Goal: Task Accomplishment & Management: Complete application form

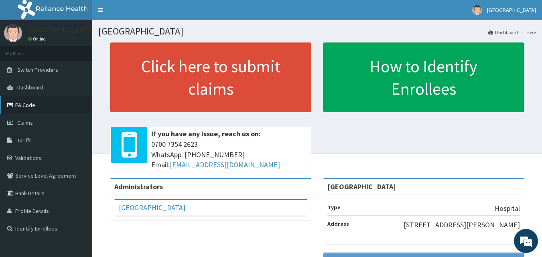
click at [39, 106] on link "PA Code" at bounding box center [46, 105] width 92 height 18
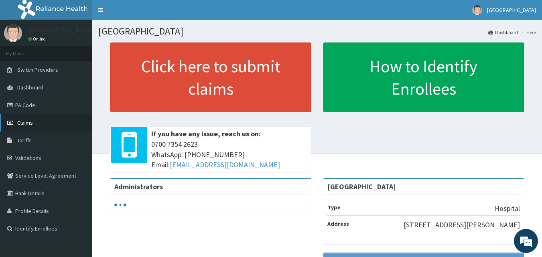
click at [34, 126] on link "Claims" at bounding box center [46, 123] width 92 height 18
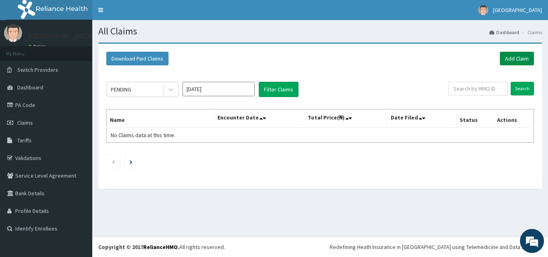
click at [518, 61] on link "Add Claim" at bounding box center [517, 59] width 34 height 14
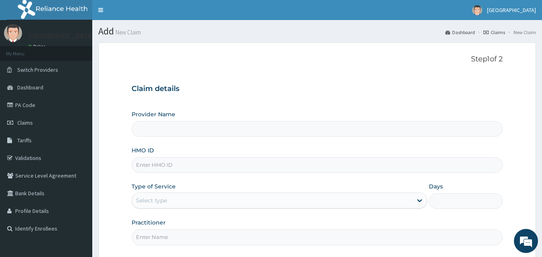
type input "[GEOGRAPHIC_DATA]"
click at [184, 166] on input "HMO ID" at bounding box center [318, 165] width 372 height 16
type input "NBC/111473/A"
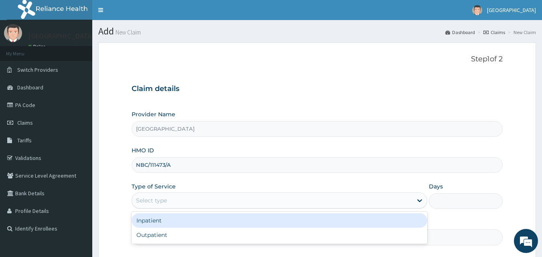
click at [178, 195] on div "Select type" at bounding box center [272, 200] width 281 height 13
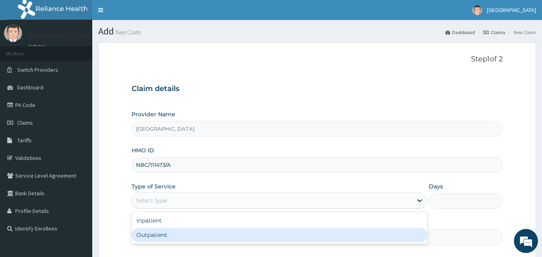
drag, startPoint x: 167, startPoint y: 235, endPoint x: 234, endPoint y: 222, distance: 68.2
click at [167, 235] on div "Outpatient" at bounding box center [280, 235] width 296 height 14
type input "1"
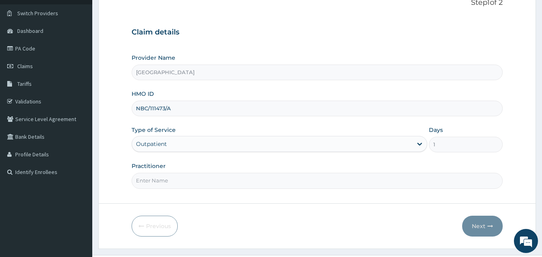
scroll to position [63, 0]
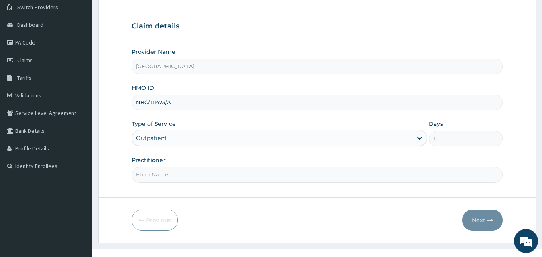
drag, startPoint x: 183, startPoint y: 177, endPoint x: 171, endPoint y: 175, distance: 12.5
click at [183, 177] on input "Practitioner" at bounding box center [318, 175] width 372 height 16
type input "DR UGWU"
click at [485, 218] on button "Next" at bounding box center [482, 220] width 41 height 21
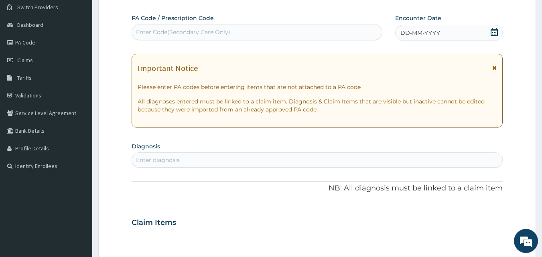
click at [494, 31] on icon at bounding box center [494, 32] width 8 height 8
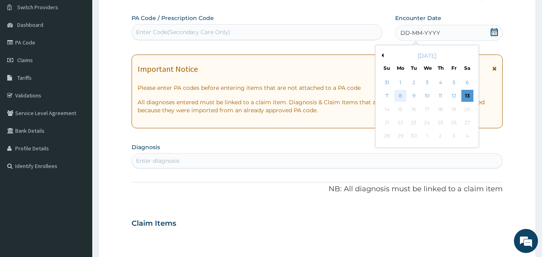
click at [399, 97] on div "8" at bounding box center [401, 96] width 12 height 12
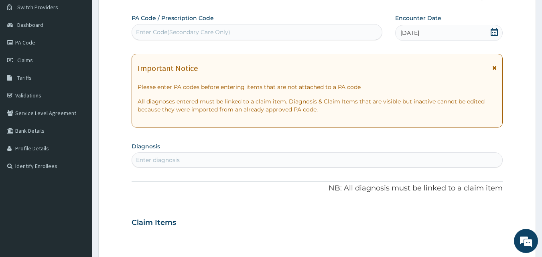
click at [496, 68] on icon at bounding box center [494, 68] width 4 height 6
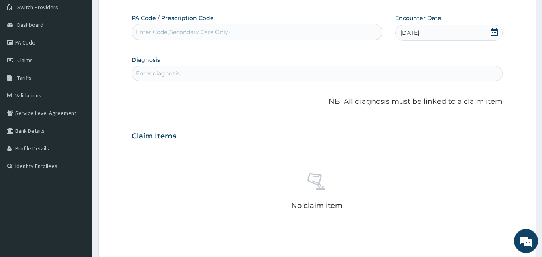
click at [356, 71] on div "Enter diagnosis" at bounding box center [317, 73] width 371 height 13
type input "TONSIL"
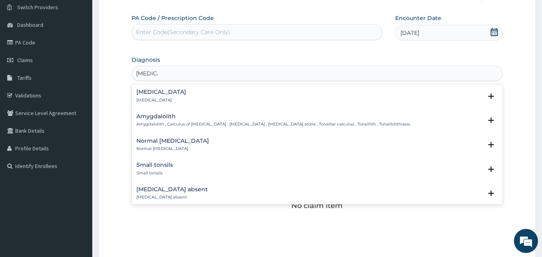
click at [167, 98] on div "Tonsillitis Tonsillitis" at bounding box center [317, 96] width 362 height 14
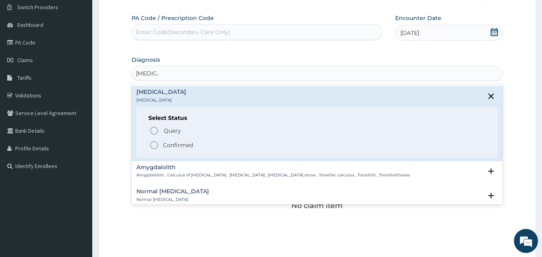
click at [158, 146] on circle "status option filled" at bounding box center [154, 145] width 7 height 7
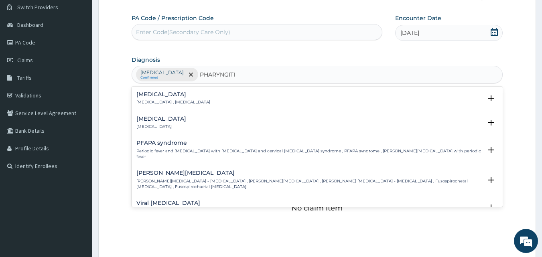
type input "PHARYNGITIS"
click at [158, 126] on p "Pharyngitis" at bounding box center [161, 127] width 50 height 6
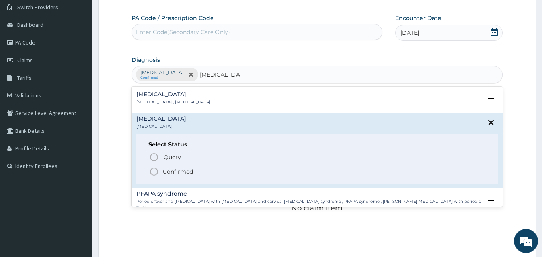
click at [151, 173] on icon "status option filled" at bounding box center [154, 172] width 10 height 10
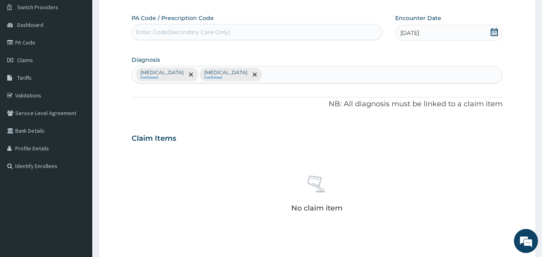
type input "M"
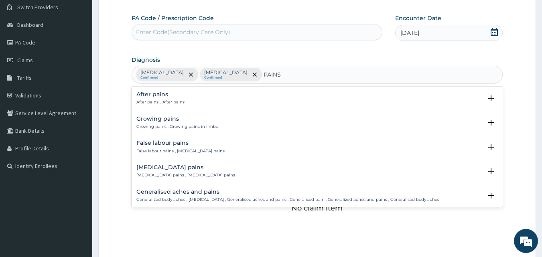
click at [264, 72] on input "PAINS" at bounding box center [273, 75] width 18 height 8
type input "SEVERE PAINS"
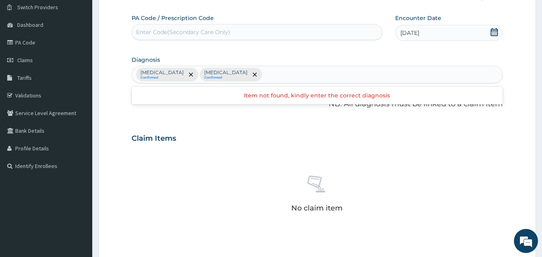
click at [301, 79] on div "Tonsillitis Confirmed Pharyngitis Confirmed" at bounding box center [317, 74] width 371 height 17
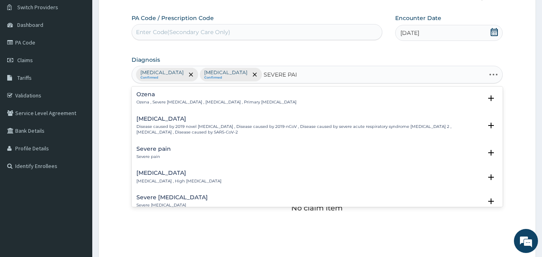
type input "SEVERE PAIN"
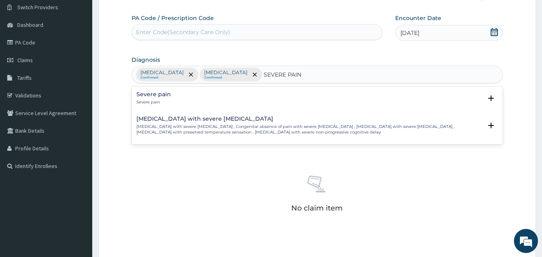
click at [164, 98] on div "Severe pain Severe pain" at bounding box center [153, 99] width 35 height 14
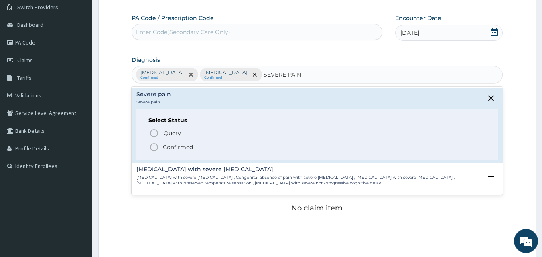
click at [157, 147] on icon "status option filled" at bounding box center [154, 147] width 10 height 10
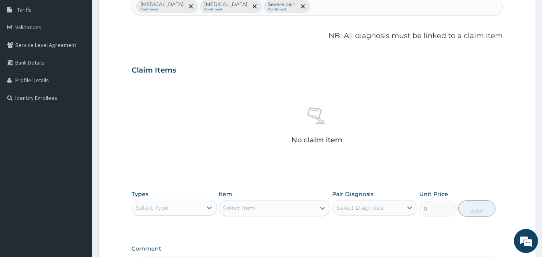
scroll to position [161, 0]
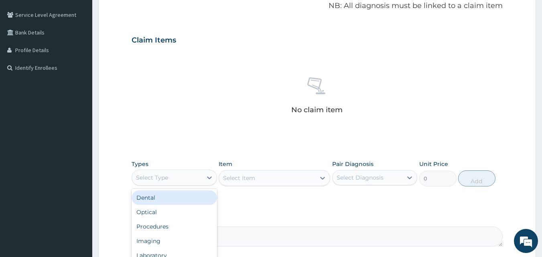
click at [148, 179] on div "Select Type" at bounding box center [152, 178] width 32 height 8
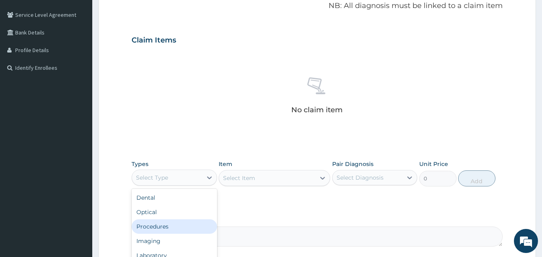
click at [176, 226] on div "Procedures" at bounding box center [174, 227] width 85 height 14
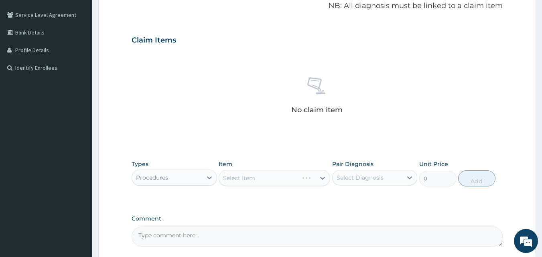
click at [378, 177] on div "Select Diagnosis" at bounding box center [360, 178] width 47 height 8
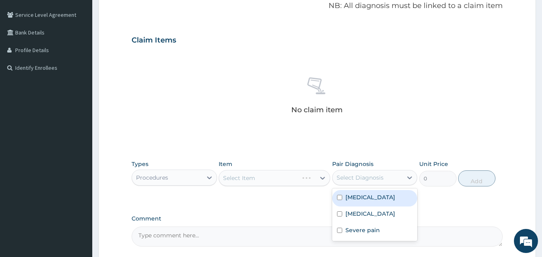
click at [376, 200] on div "Tonsillitis" at bounding box center [374, 198] width 85 height 16
checkbox input "true"
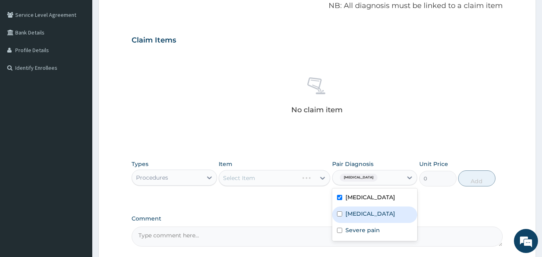
drag, startPoint x: 376, startPoint y: 214, endPoint x: 376, endPoint y: 229, distance: 14.4
click at [376, 214] on label "Pharyngitis" at bounding box center [371, 214] width 50 height 8
checkbox input "true"
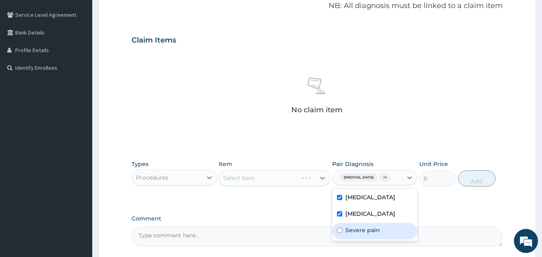
click at [376, 229] on label "Severe pain" at bounding box center [363, 230] width 35 height 8
checkbox input "true"
click at [271, 178] on div "Select Item" at bounding box center [275, 178] width 112 height 16
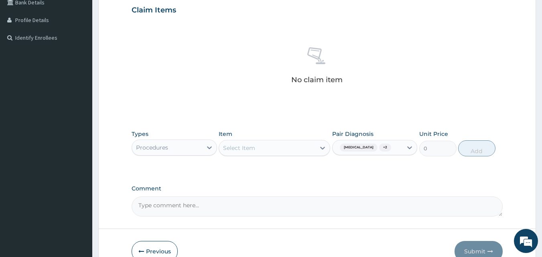
scroll to position [235, 0]
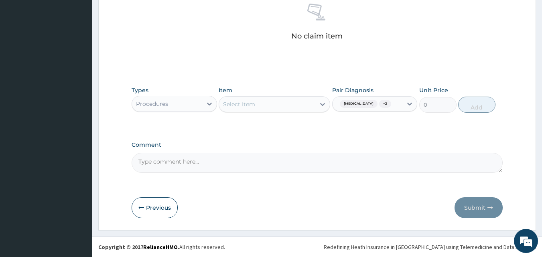
click at [273, 111] on div "Select Item" at bounding box center [275, 104] width 112 height 16
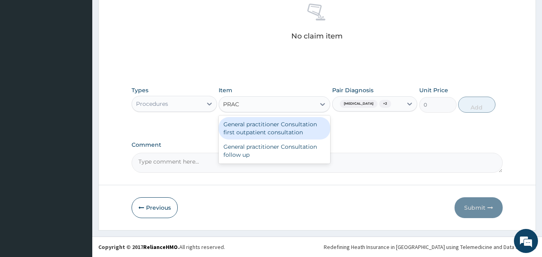
type input "PRACT"
click at [278, 130] on div "General practitioner Consultation first outpatient consultation" at bounding box center [275, 128] width 112 height 22
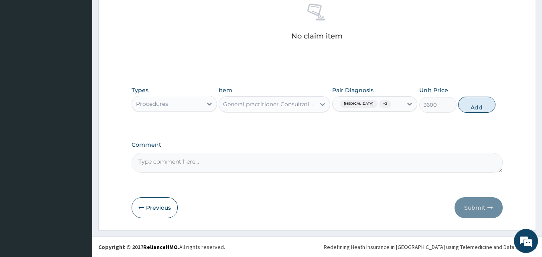
click at [479, 110] on button "Add" at bounding box center [476, 105] width 37 height 16
type input "0"
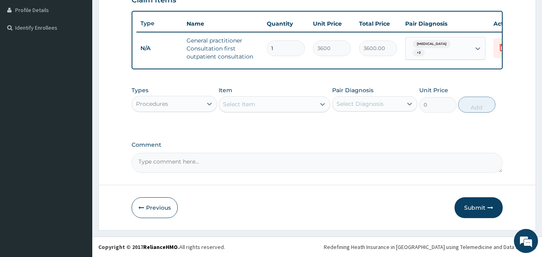
scroll to position [207, 0]
click at [177, 100] on div "Procedures" at bounding box center [167, 104] width 70 height 13
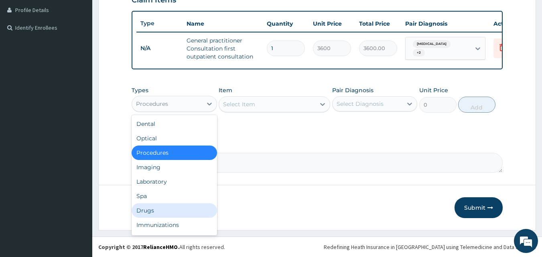
drag, startPoint x: 182, startPoint y: 207, endPoint x: 199, endPoint y: 201, distance: 18.3
click at [182, 207] on div "Drugs" at bounding box center [174, 210] width 85 height 14
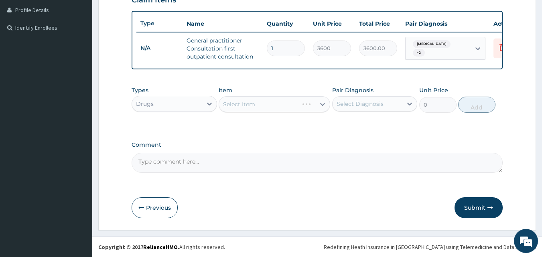
click at [359, 100] on div "Select Diagnosis" at bounding box center [360, 104] width 47 height 8
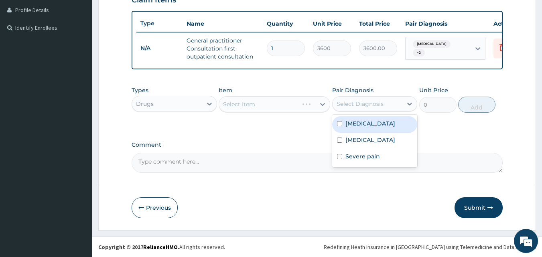
click at [364, 123] on label "Tonsillitis" at bounding box center [371, 124] width 50 height 8
checkbox input "true"
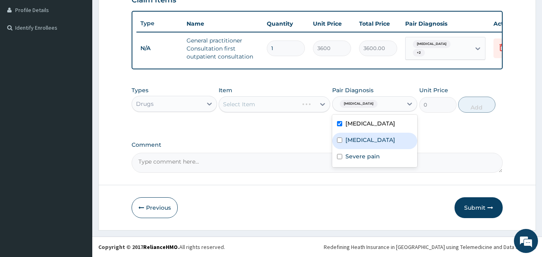
click at [364, 140] on label "Pharyngitis" at bounding box center [371, 140] width 50 height 8
checkbox input "true"
click at [256, 105] on div "Select Item" at bounding box center [267, 104] width 96 height 13
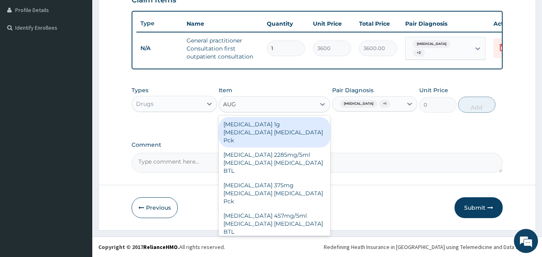
type input "AUGM"
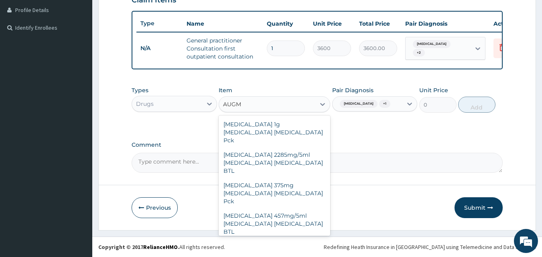
click at [275, 239] on div "AUGMENTIN 625mg Amoxicillin Clavulanic acid Pck" at bounding box center [275, 254] width 112 height 31
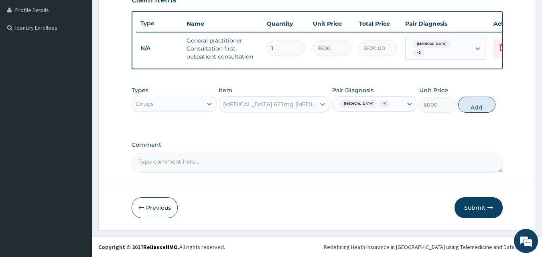
drag, startPoint x: 489, startPoint y: 112, endPoint x: 482, endPoint y: 112, distance: 7.2
click at [489, 112] on button "Add" at bounding box center [476, 105] width 37 height 16
type input "0"
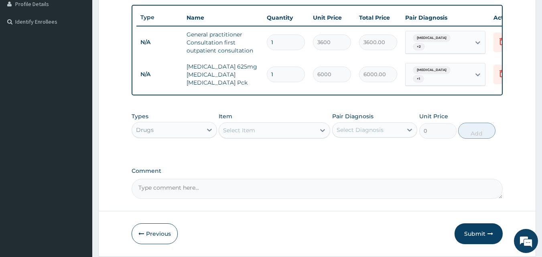
click at [260, 137] on div "Select Item" at bounding box center [267, 130] width 96 height 13
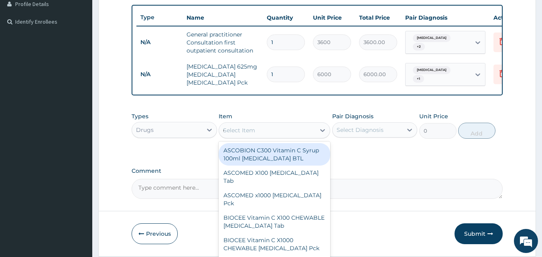
type input "COC"
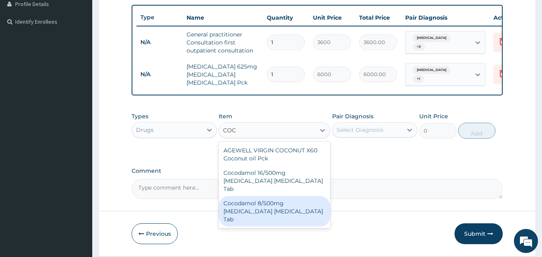
click at [267, 207] on div "Cocodamol 8/500mg Codeine phosphate Acetaminophen Tab" at bounding box center [275, 211] width 112 height 31
type input "70"
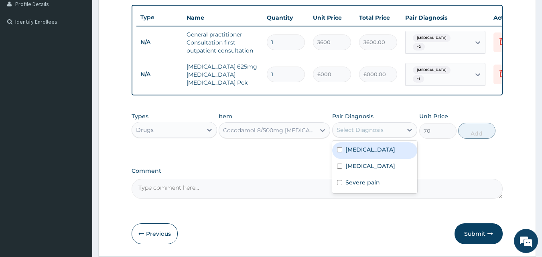
click at [358, 134] on div "Select Diagnosis" at bounding box center [360, 130] width 47 height 8
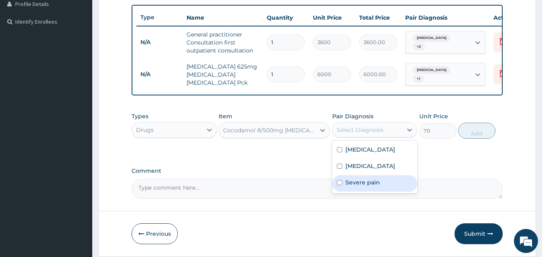
click at [360, 187] on label "Severe pain" at bounding box center [363, 183] width 35 height 8
checkbox input "true"
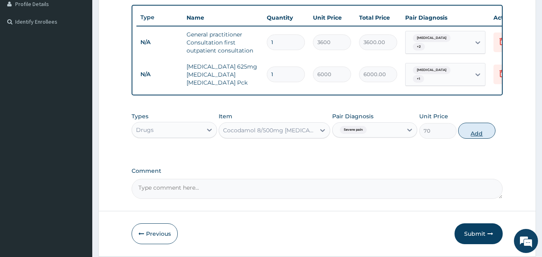
click at [472, 139] on button "Add" at bounding box center [476, 131] width 37 height 16
type input "0"
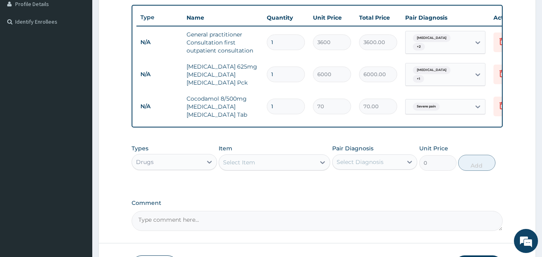
click at [281, 109] on input "1" at bounding box center [286, 107] width 38 height 16
type input "10"
type input "700.00"
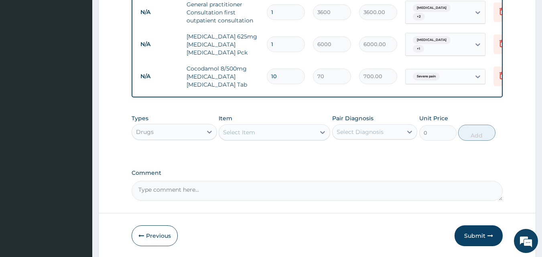
scroll to position [271, 0]
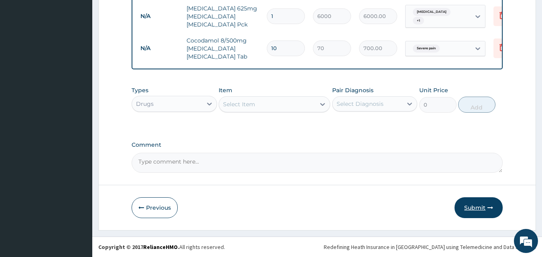
type input "10"
drag, startPoint x: 477, startPoint y: 212, endPoint x: 368, endPoint y: 175, distance: 115.6
click at [477, 212] on button "Submit" at bounding box center [479, 207] width 48 height 21
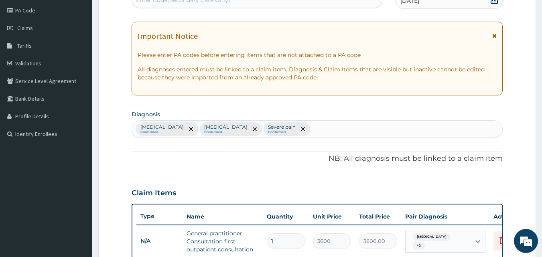
scroll to position [71, 0]
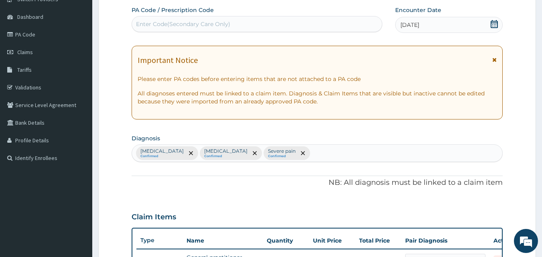
click at [494, 58] on icon at bounding box center [494, 60] width 4 height 6
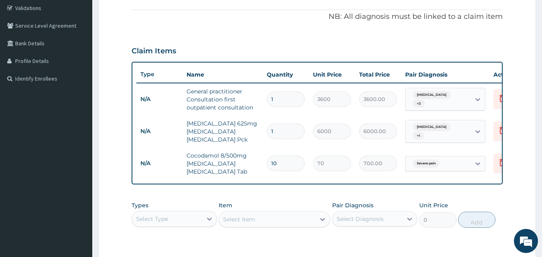
scroll to position [271, 0]
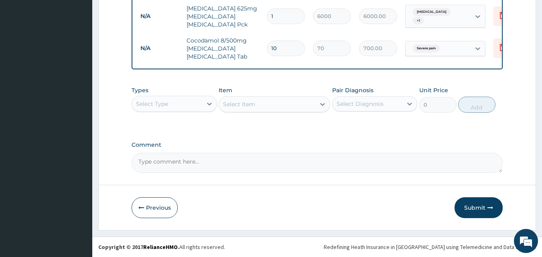
drag, startPoint x: 486, startPoint y: 207, endPoint x: 454, endPoint y: 218, distance: 34.4
click at [486, 207] on button "Submit" at bounding box center [479, 207] width 48 height 21
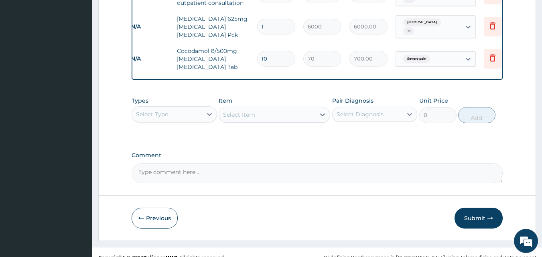
scroll to position [0, 31]
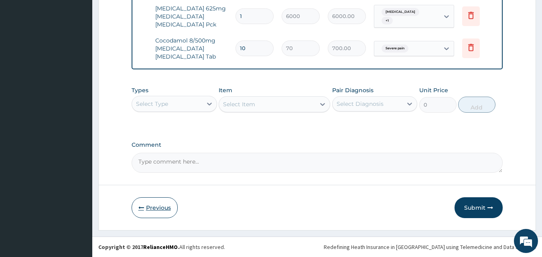
click at [154, 205] on button "Previous" at bounding box center [155, 207] width 46 height 21
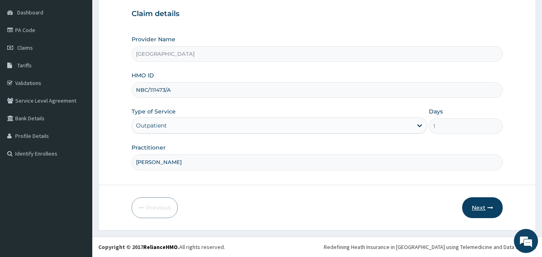
click at [488, 206] on icon "button" at bounding box center [491, 208] width 6 height 6
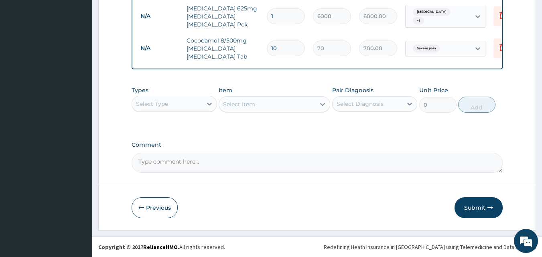
scroll to position [358, 0]
click at [484, 201] on button "Submit" at bounding box center [479, 207] width 48 height 21
click at [150, 207] on button "Previous" at bounding box center [155, 207] width 46 height 21
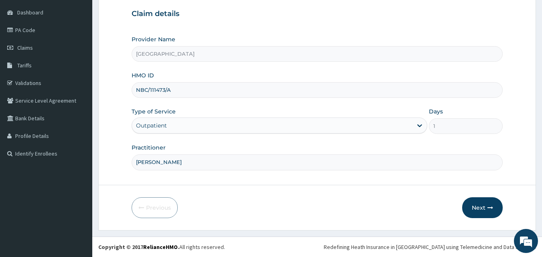
click at [155, 93] on input "NBC/111473/A" at bounding box center [318, 90] width 372 height 16
type input "NBC/11473/A"
click at [487, 203] on button "Next" at bounding box center [482, 207] width 41 height 21
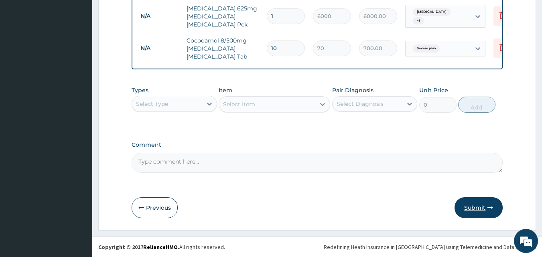
click at [479, 206] on button "Submit" at bounding box center [479, 207] width 48 height 21
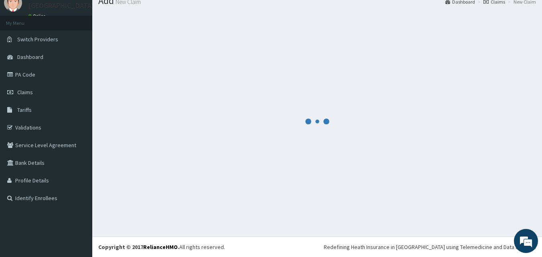
scroll to position [358, 0]
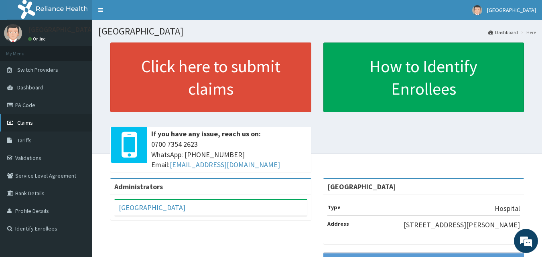
click at [47, 122] on link "Claims" at bounding box center [46, 123] width 92 height 18
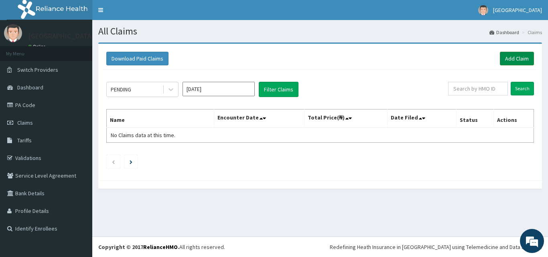
click at [515, 61] on link "Add Claim" at bounding box center [517, 59] width 34 height 14
click at [522, 58] on link "Add Claim" at bounding box center [517, 59] width 34 height 14
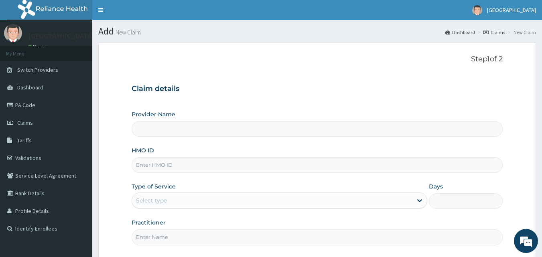
type input "[GEOGRAPHIC_DATA]"
click at [192, 149] on div "HMO ID" at bounding box center [318, 159] width 372 height 26
click at [191, 169] on input "HMO ID" at bounding box center [318, 165] width 372 height 16
paste input "LGL/10219/D"
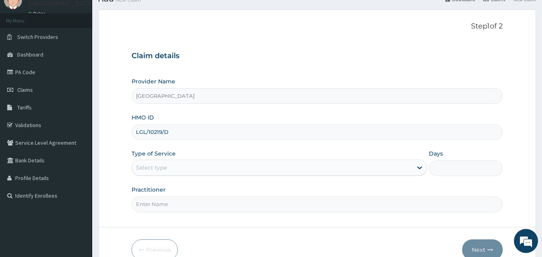
scroll to position [75, 0]
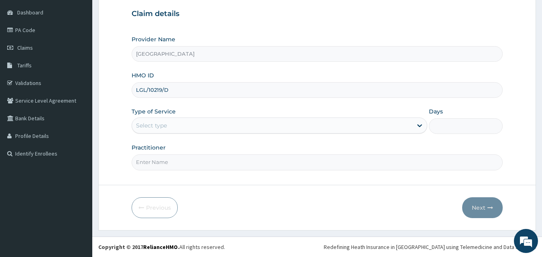
type input "LGL/10219/D"
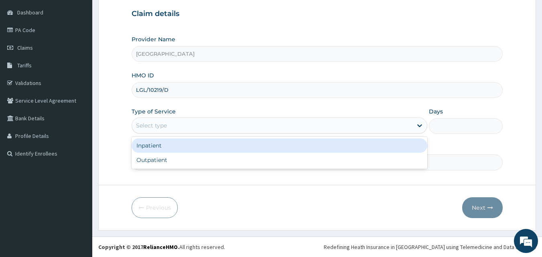
drag, startPoint x: 223, startPoint y: 120, endPoint x: 210, endPoint y: 125, distance: 14.4
click at [223, 120] on div "Select type" at bounding box center [272, 125] width 281 height 13
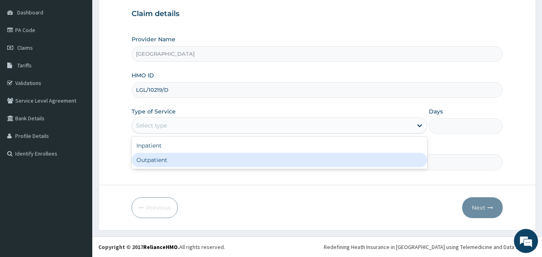
click at [189, 164] on div "Outpatient" at bounding box center [280, 160] width 296 height 14
type input "1"
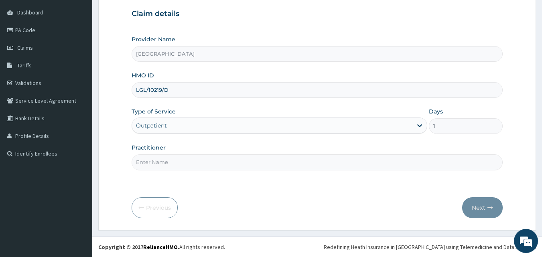
click at [189, 164] on input "Practitioner" at bounding box center [318, 163] width 372 height 16
type input "DR OKEOWO"
click at [476, 210] on button "Next" at bounding box center [482, 207] width 41 height 21
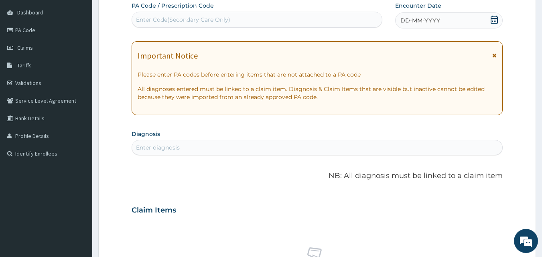
click at [260, 20] on div "Enter Code(Secondary Care Only)" at bounding box center [257, 19] width 250 height 13
paste input "PA/08019C"
type input "PA/08019C"
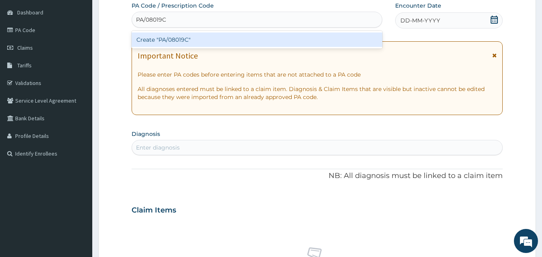
click at [253, 47] on div "Create "PA/08019C"" at bounding box center [257, 40] width 251 height 14
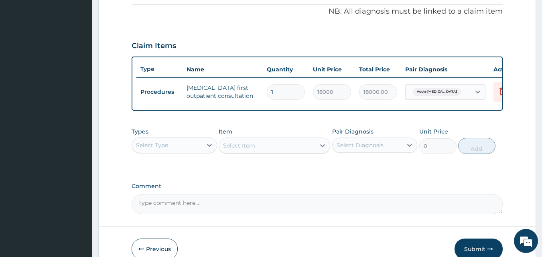
scroll to position [245, 0]
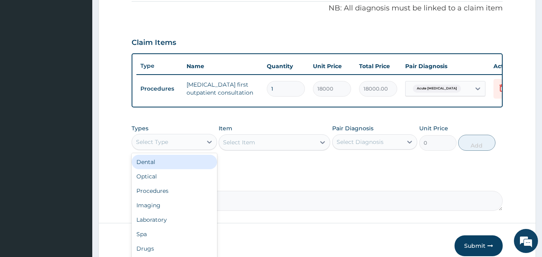
drag, startPoint x: 187, startPoint y: 151, endPoint x: 181, endPoint y: 151, distance: 6.4
click at [187, 148] on div "Select Type" at bounding box center [167, 142] width 70 height 13
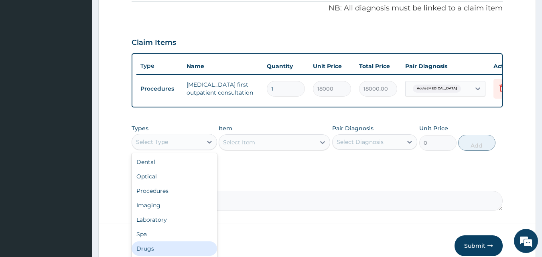
click at [168, 253] on div "Drugs" at bounding box center [174, 249] width 85 height 14
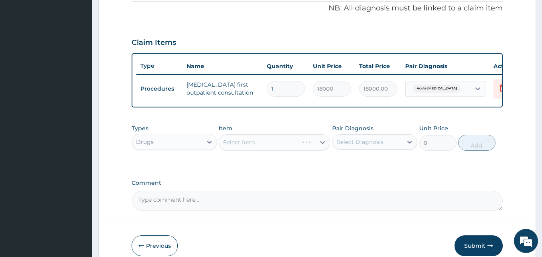
click at [362, 146] on div "Select Diagnosis" at bounding box center [360, 142] width 47 height 8
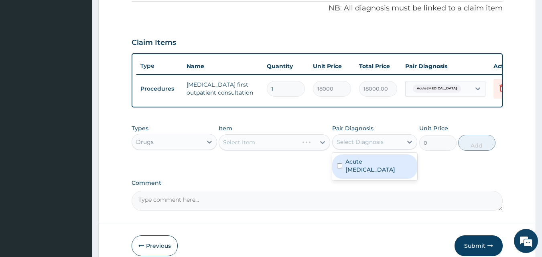
click at [367, 173] on div "Acute hand eczema" at bounding box center [374, 167] width 85 height 24
checkbox input "true"
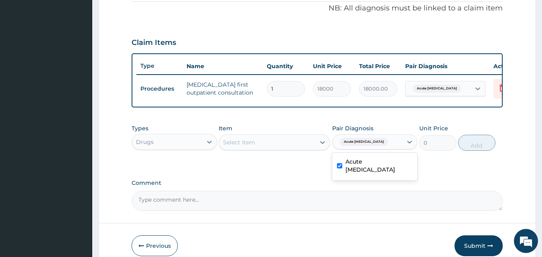
click at [274, 149] on div "Select Item" at bounding box center [267, 142] width 96 height 13
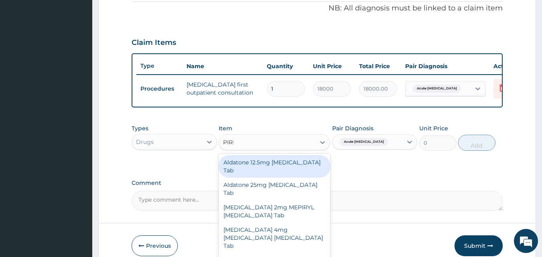
type input "PIRIT"
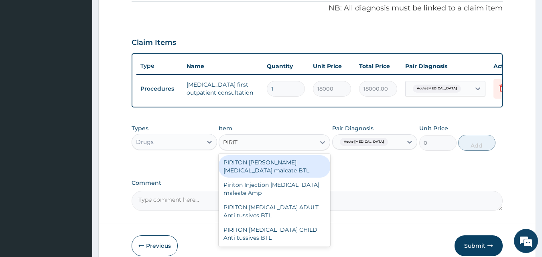
click at [278, 176] on div "PIRITON EVANS Chlorphenamine maleate BTL" at bounding box center [275, 166] width 112 height 22
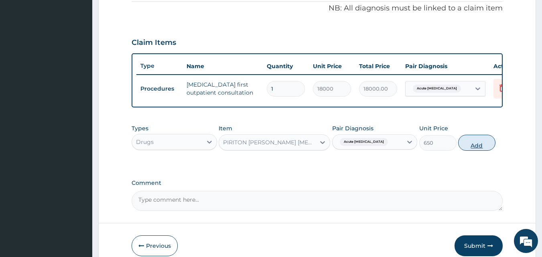
click at [479, 149] on button "Add" at bounding box center [476, 143] width 37 height 16
type input "0"
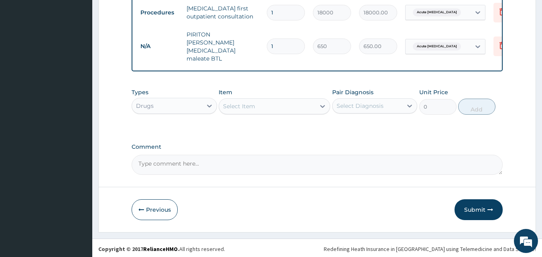
drag, startPoint x: 478, startPoint y: 208, endPoint x: 476, endPoint y: 199, distance: 8.9
click at [478, 208] on button "Submit" at bounding box center [479, 209] width 48 height 21
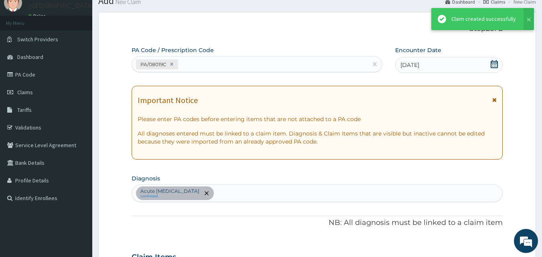
scroll to position [321, 0]
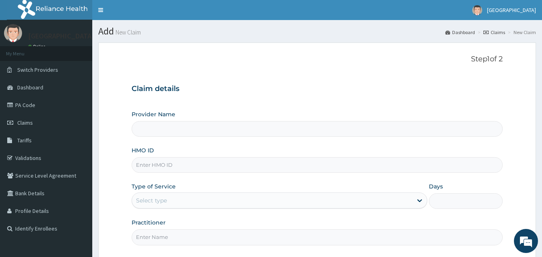
type input "[GEOGRAPHIC_DATA]"
click at [187, 197] on div "Select type" at bounding box center [272, 200] width 281 height 13
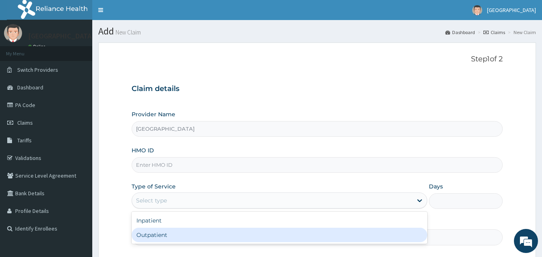
click at [153, 234] on div "Outpatient" at bounding box center [280, 235] width 296 height 14
type input "1"
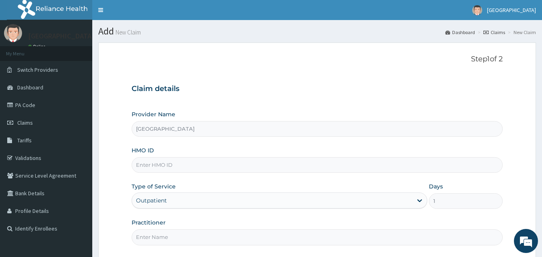
click at [159, 166] on input "HMO ID" at bounding box center [318, 165] width 372 height 16
paste input "LGL/10219/C"
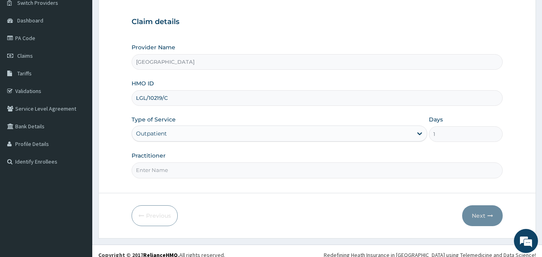
scroll to position [75, 0]
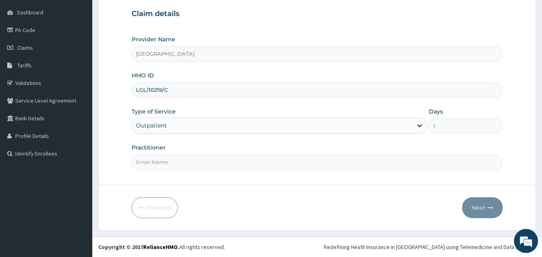
type input "LGL/10219/C"
click at [146, 165] on input "Practitioner" at bounding box center [318, 163] width 372 height 16
type input "DR OKEOWO"
click at [482, 207] on button "Next" at bounding box center [482, 207] width 41 height 21
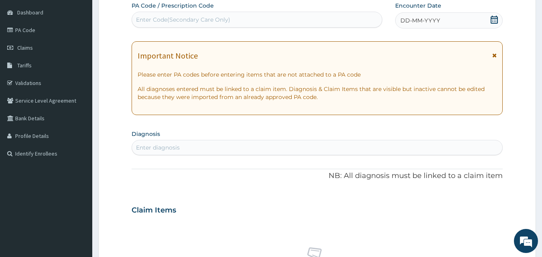
click at [324, 18] on div "Enter Code(Secondary Care Only)" at bounding box center [257, 19] width 250 height 13
paste input "PA/ED8115"
type input "PA/ED8115"
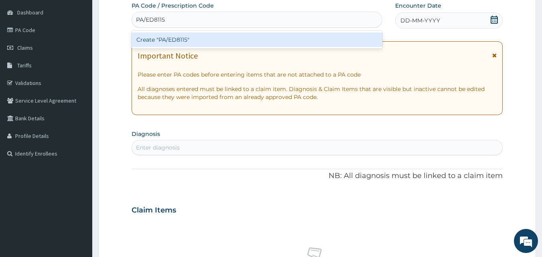
click at [289, 41] on div "Create "PA/ED8115"" at bounding box center [257, 40] width 251 height 14
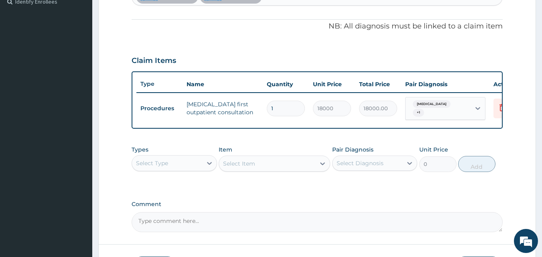
scroll to position [247, 0]
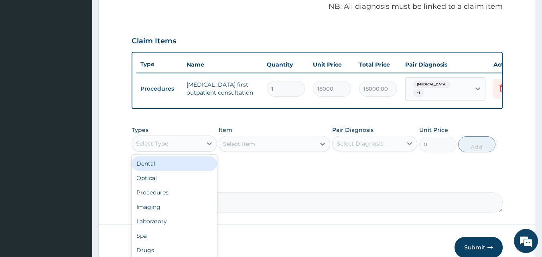
click at [163, 150] on div "Select Type" at bounding box center [167, 143] width 70 height 13
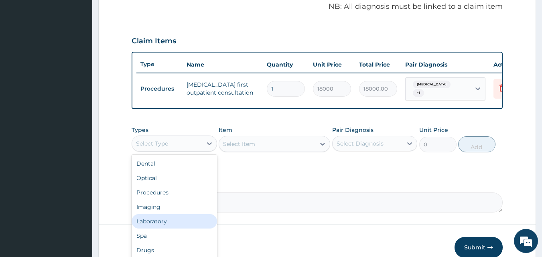
click at [185, 227] on div "Laboratory" at bounding box center [174, 221] width 85 height 14
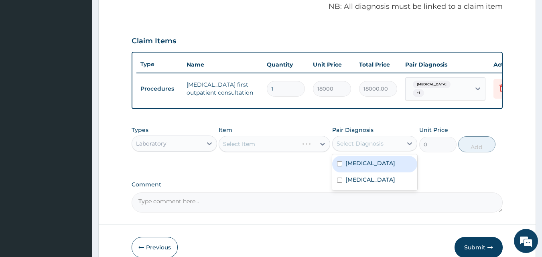
drag, startPoint x: 386, startPoint y: 148, endPoint x: 370, endPoint y: 151, distance: 16.4
click at [386, 148] on div "Select Diagnosis" at bounding box center [368, 143] width 70 height 13
click at [378, 167] on label "Respiratory tract infection" at bounding box center [371, 163] width 50 height 8
checkbox input "true"
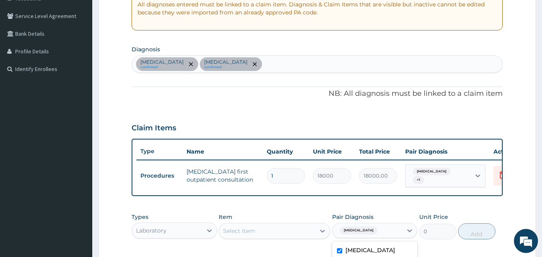
scroll to position [126, 0]
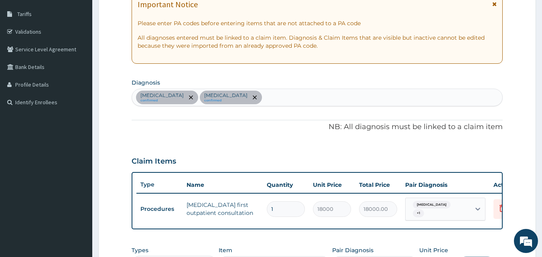
click at [320, 98] on div "Respiratory tract infection confirmed Acute conjunctivitis confirmed" at bounding box center [317, 97] width 371 height 17
type input "SEPSIS"
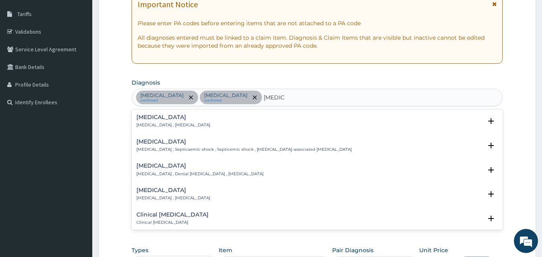
click at [179, 119] on h4 "Sepsis" at bounding box center [173, 117] width 74 height 6
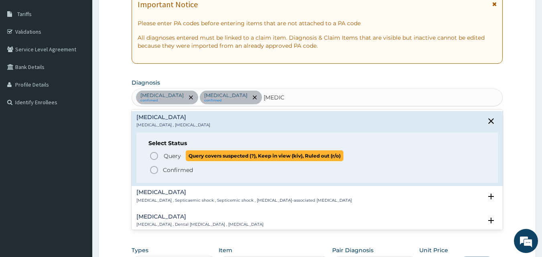
click at [163, 159] on p "Query Query covers suspected (?), Keep in view (kiv), Ruled out (r/o)" at bounding box center [253, 156] width 181 height 11
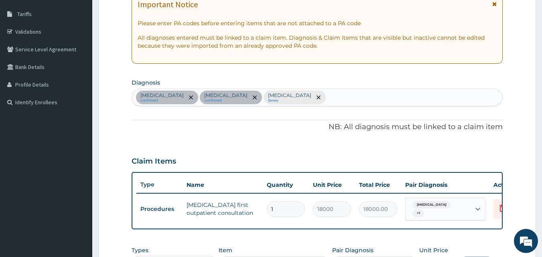
scroll to position [293, 0]
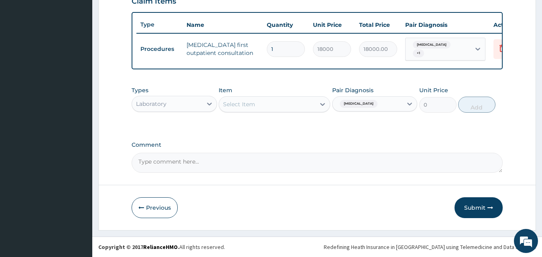
click at [351, 105] on span "Respiratory tract infection" at bounding box center [359, 104] width 38 height 8
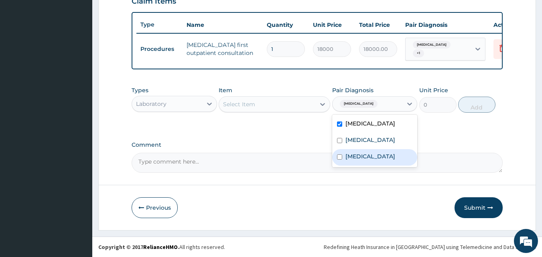
click at [363, 161] on label "Sepsis" at bounding box center [371, 157] width 50 height 8
checkbox input "true"
click at [278, 106] on div "Select Item" at bounding box center [267, 104] width 96 height 13
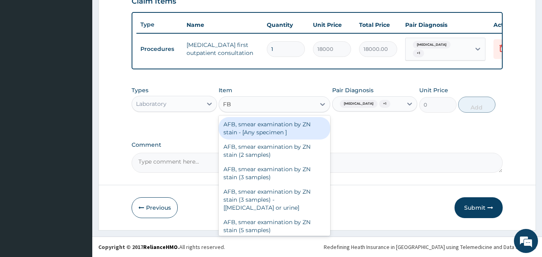
type input "FBC"
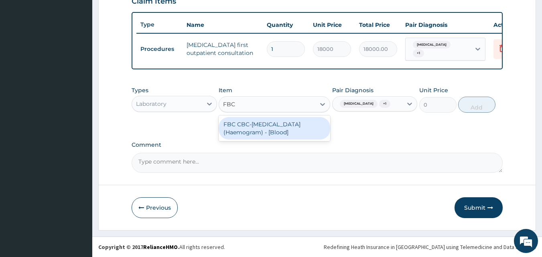
click at [274, 133] on div "FBC CBC-Complete Blood Count (Haemogram) - [Blood]" at bounding box center [275, 128] width 112 height 22
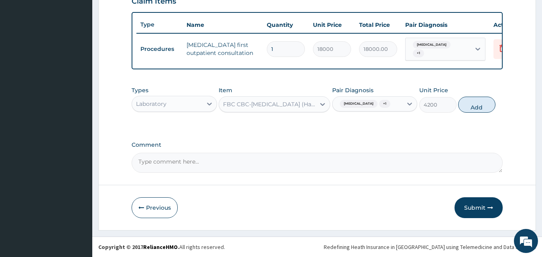
drag, startPoint x: 480, startPoint y: 117, endPoint x: 471, endPoint y: 118, distance: 8.8
click at [480, 113] on button "Add" at bounding box center [476, 105] width 37 height 16
type input "0"
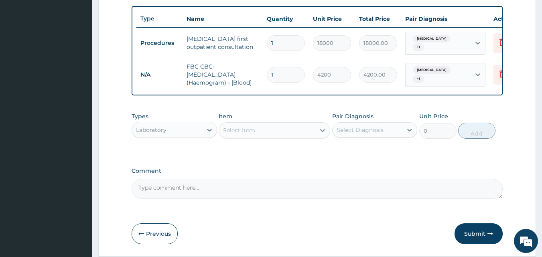
click at [187, 136] on div "Laboratory" at bounding box center [167, 130] width 70 height 13
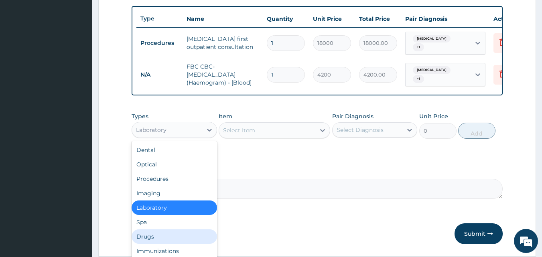
click at [156, 241] on div "Drugs" at bounding box center [174, 237] width 85 height 14
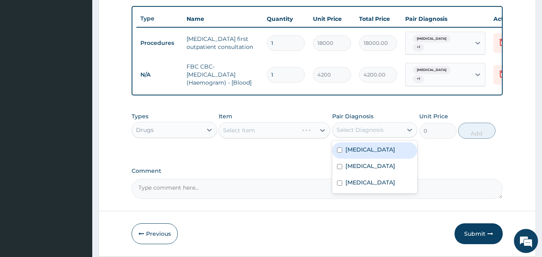
click at [349, 134] on div "Select Diagnosis" at bounding box center [360, 130] width 47 height 8
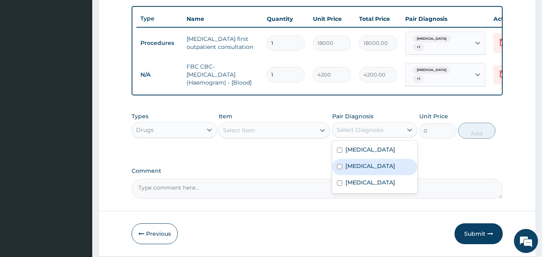
drag, startPoint x: 356, startPoint y: 180, endPoint x: 349, endPoint y: 180, distance: 7.2
click at [356, 170] on label "Acute conjunctivitis" at bounding box center [371, 166] width 50 height 8
checkbox input "true"
click at [282, 137] on div "Select Item" at bounding box center [267, 130] width 96 height 13
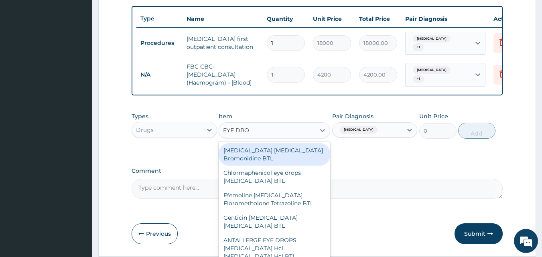
type input "EYE DROP"
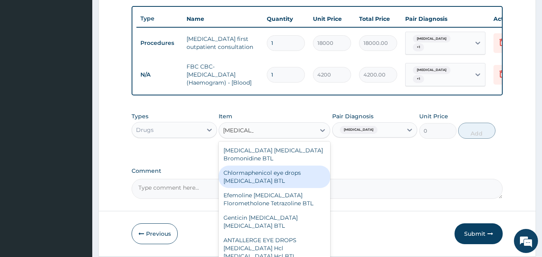
click at [293, 188] on div "Chlormaphenicol eye drops Chloramphenicol BTL" at bounding box center [275, 177] width 112 height 22
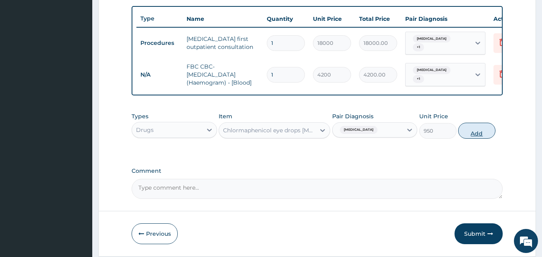
click at [473, 136] on button "Add" at bounding box center [476, 131] width 37 height 16
type input "0"
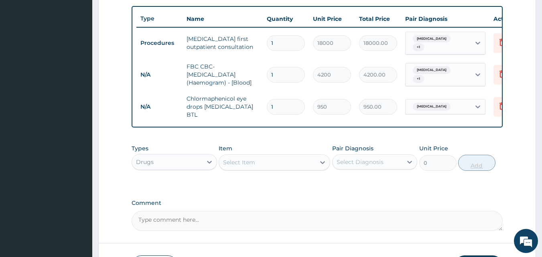
scroll to position [357, 0]
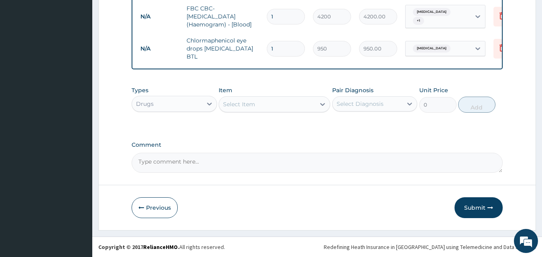
click at [275, 105] on div "Select Item" at bounding box center [267, 104] width 96 height 13
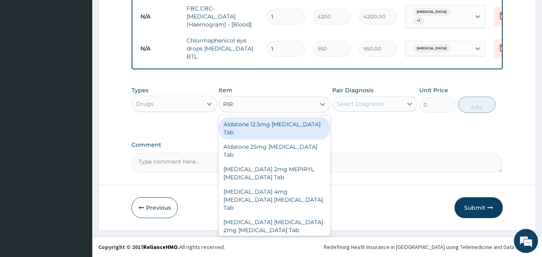
type input "PIRIT"
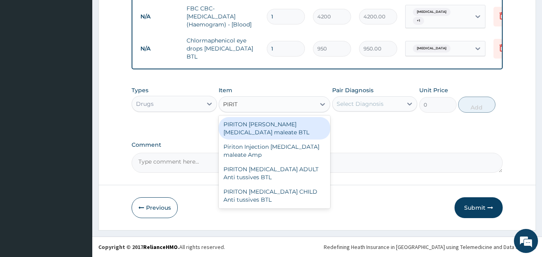
click at [279, 129] on div "PIRITON EVANS Chlorphenamine maleate BTL" at bounding box center [275, 128] width 112 height 22
type input "650"
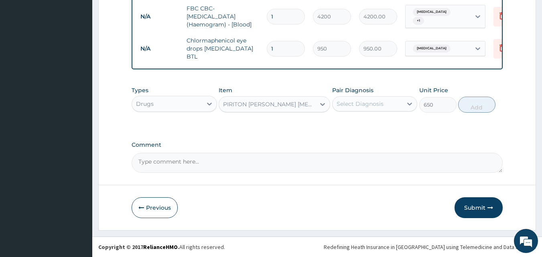
click at [358, 109] on div "Select Diagnosis" at bounding box center [368, 104] width 70 height 13
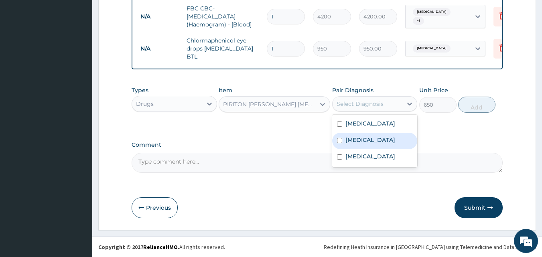
click at [355, 144] on label "Acute conjunctivitis" at bounding box center [371, 140] width 50 height 8
checkbox input "true"
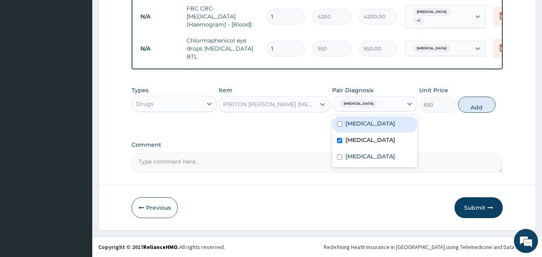
click at [354, 128] on label "Respiratory tract infection" at bounding box center [371, 124] width 50 height 8
checkbox input "true"
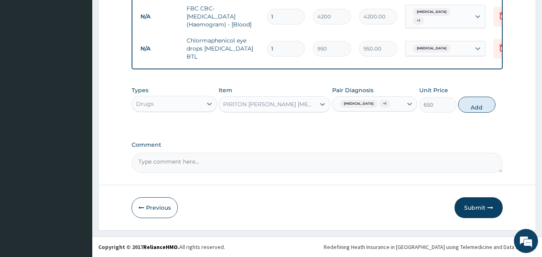
drag, startPoint x: 482, startPoint y: 101, endPoint x: 476, endPoint y: 101, distance: 6.4
click at [482, 101] on button "Add" at bounding box center [476, 105] width 37 height 16
type input "0"
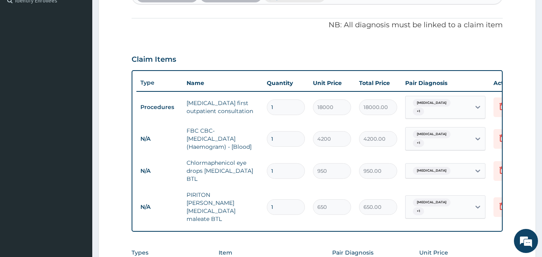
scroll to position [389, 0]
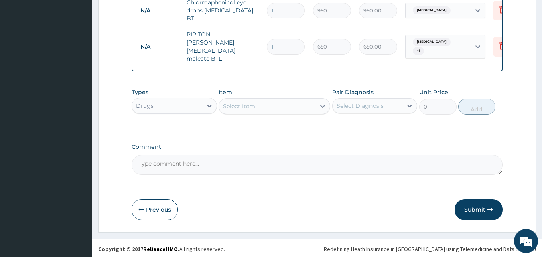
click at [481, 211] on button "Submit" at bounding box center [479, 209] width 48 height 21
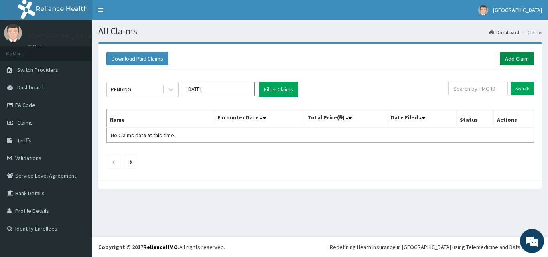
click at [515, 56] on link "Add Claim" at bounding box center [517, 59] width 34 height 14
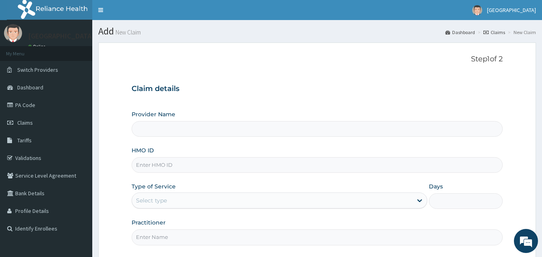
type input "[GEOGRAPHIC_DATA]"
click at [203, 165] on input "HMO ID" at bounding box center [318, 165] width 372 height 16
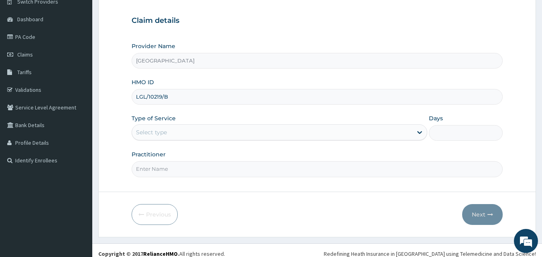
scroll to position [75, 0]
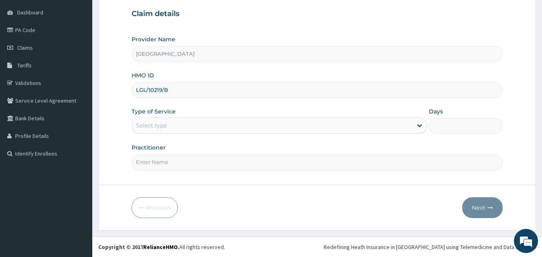
type input "LGL/10219/B"
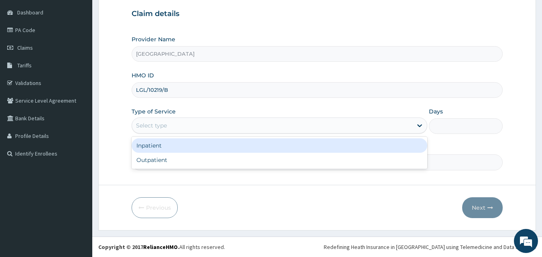
click at [192, 122] on div "Select type" at bounding box center [272, 125] width 281 height 13
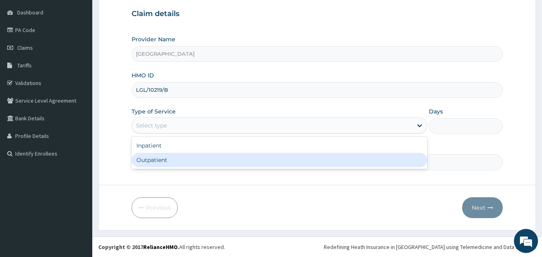
click at [177, 165] on div "Outpatient" at bounding box center [280, 160] width 296 height 14
type input "1"
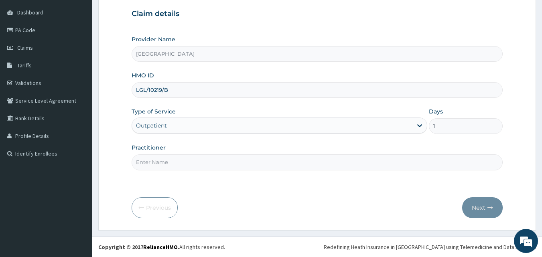
click at [177, 165] on input "Practitioner" at bounding box center [318, 163] width 372 height 16
type input "DR UGWU"
click at [478, 203] on button "Next" at bounding box center [482, 207] width 41 height 21
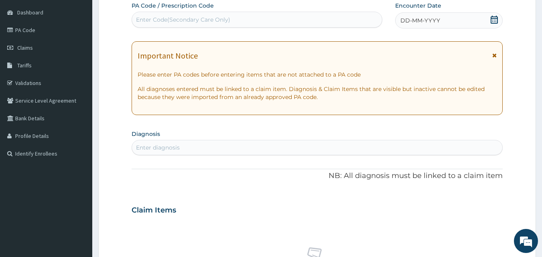
drag, startPoint x: 494, startPoint y: 56, endPoint x: 492, endPoint y: 45, distance: 11.7
click at [494, 56] on icon at bounding box center [494, 56] width 4 height 6
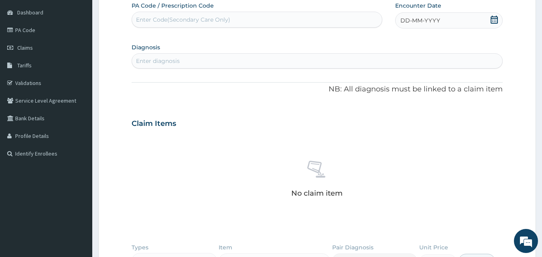
click at [492, 24] on span at bounding box center [494, 21] width 8 height 10
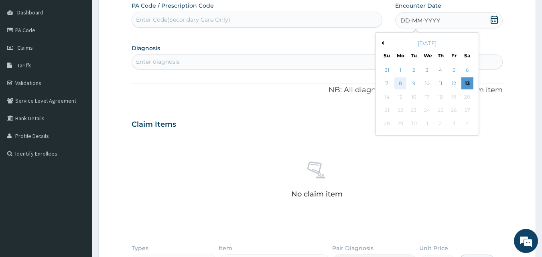
click at [402, 79] on div "8" at bounding box center [401, 84] width 12 height 12
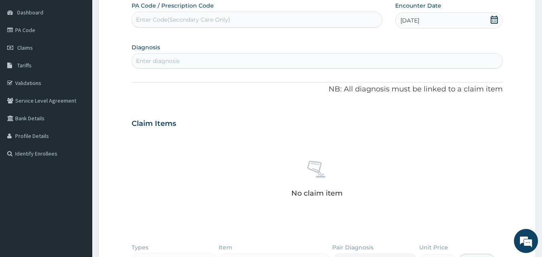
click at [348, 66] on div "Enter diagnosis" at bounding box center [317, 61] width 371 height 13
type input "MALARIA"
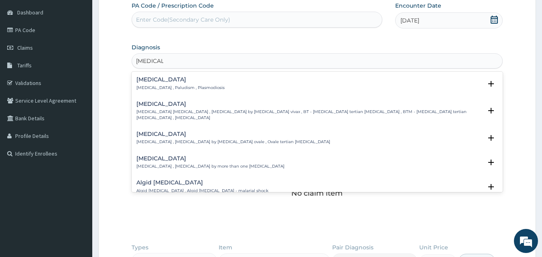
click at [179, 87] on p "Malaria , Paludism , Plasmodiosis" at bounding box center [180, 88] width 88 height 6
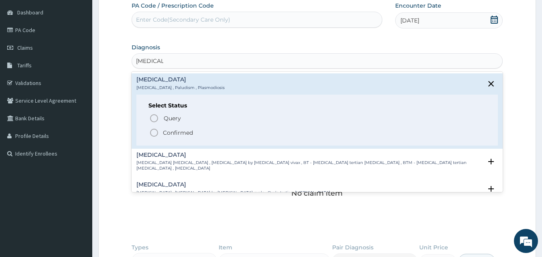
click at [153, 138] on div "Select Status Query Query covers suspected (?), Keep in view (kiv), Ruled out (…" at bounding box center [317, 120] width 362 height 51
click at [153, 136] on circle "status option filled" at bounding box center [154, 132] width 7 height 7
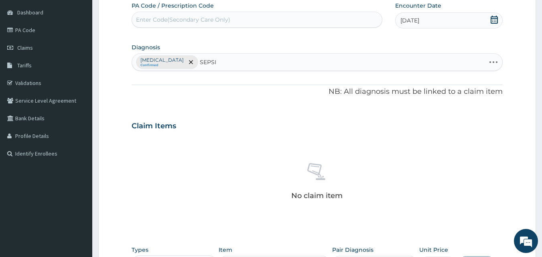
type input "SEPSIS"
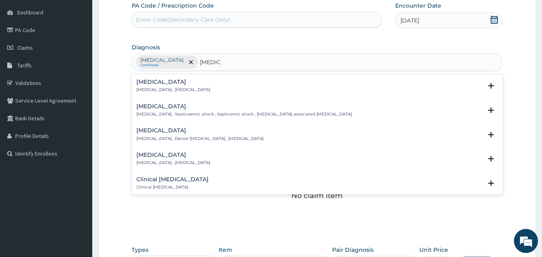
click at [159, 85] on div "Sepsis Systemic infection , Sepsis" at bounding box center [173, 86] width 74 height 14
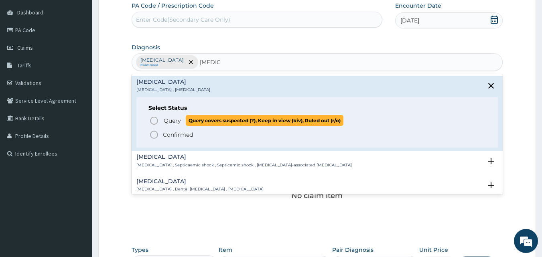
click at [156, 124] on circle "status option query" at bounding box center [154, 120] width 7 height 7
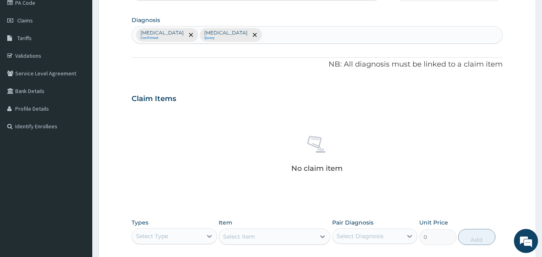
scroll to position [155, 0]
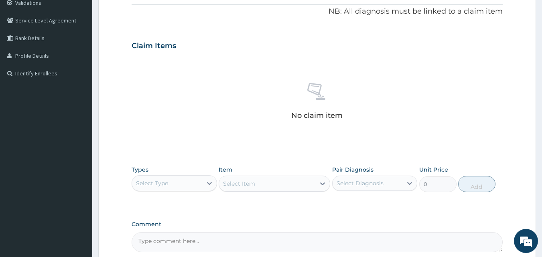
click at [183, 186] on div "Select Type" at bounding box center [167, 183] width 70 height 13
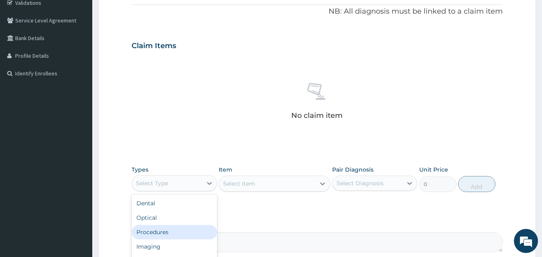
click at [165, 228] on div "Procedures" at bounding box center [174, 232] width 85 height 14
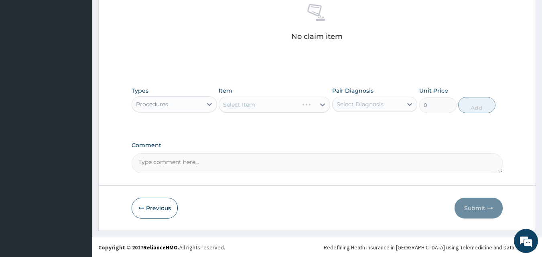
scroll to position [235, 0]
click at [371, 102] on div "Select Diagnosis" at bounding box center [360, 104] width 47 height 8
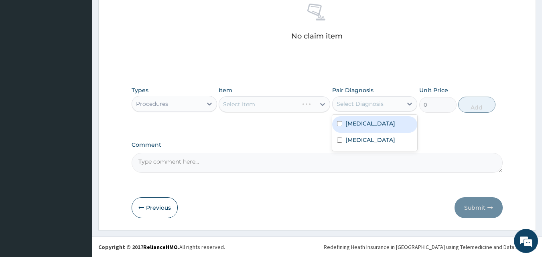
drag, startPoint x: 362, startPoint y: 123, endPoint x: 347, endPoint y: 125, distance: 15.4
click at [362, 123] on label "Malaria" at bounding box center [371, 124] width 50 height 8
checkbox input "true"
click at [282, 110] on div "Select Item" at bounding box center [267, 104] width 96 height 13
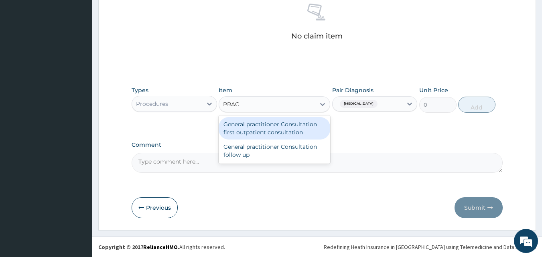
type input "PRACT"
click at [279, 126] on div "General practitioner Consultation first outpatient consultation" at bounding box center [275, 128] width 112 height 22
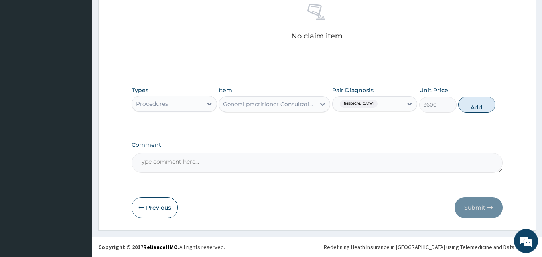
drag, startPoint x: 478, startPoint y: 104, endPoint x: 381, endPoint y: 116, distance: 98.2
click at [478, 104] on button "Add" at bounding box center [476, 105] width 37 height 16
type input "0"
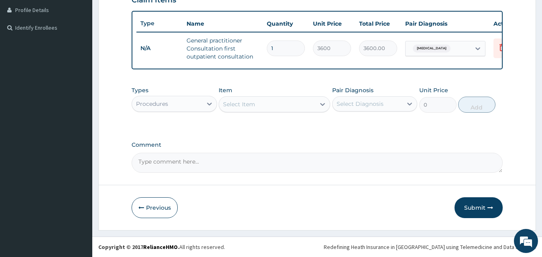
scroll to position [207, 0]
click at [182, 109] on div "Procedures" at bounding box center [167, 104] width 70 height 13
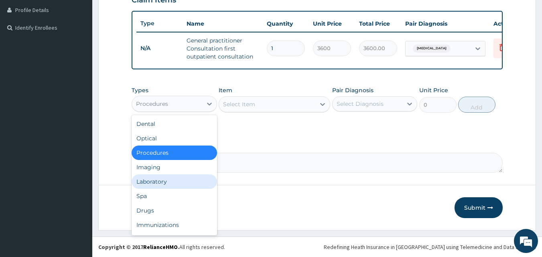
click at [168, 180] on div "Laboratory" at bounding box center [174, 182] width 85 height 14
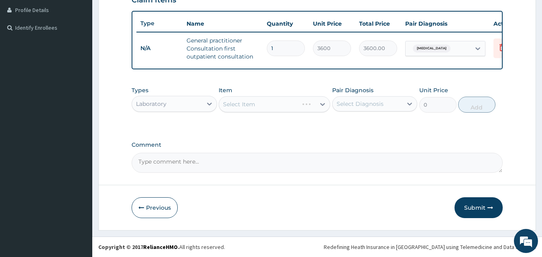
click at [341, 107] on div "Select Diagnosis" at bounding box center [360, 104] width 47 height 8
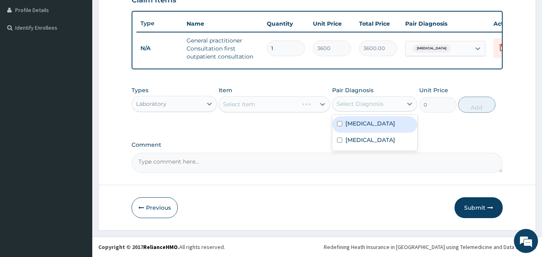
drag, startPoint x: 352, startPoint y: 127, endPoint x: 325, endPoint y: 139, distance: 29.5
click at [352, 127] on label "Malaria" at bounding box center [371, 124] width 50 height 8
checkbox input "true"
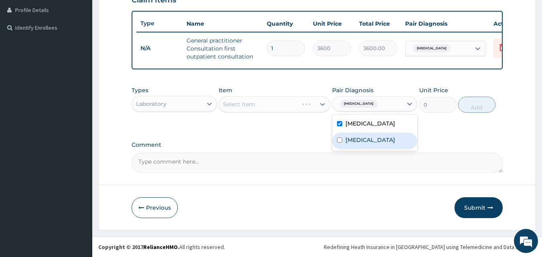
click at [269, 106] on div "Select Item" at bounding box center [275, 104] width 112 height 16
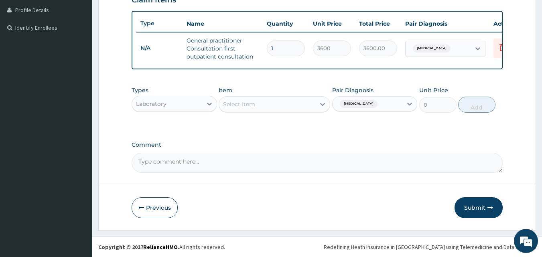
click at [269, 106] on div "Select Item" at bounding box center [267, 104] width 96 height 13
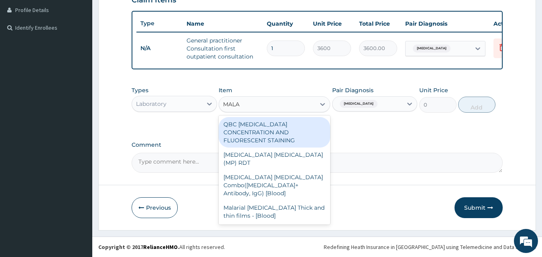
type input "MALAR"
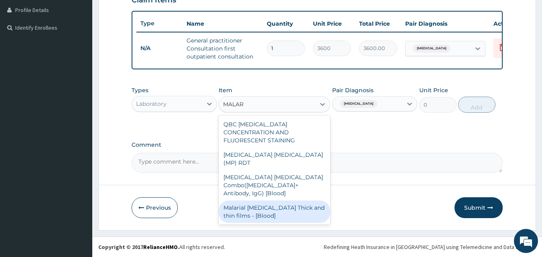
click at [277, 201] on div "Malarial Parasite Thick and thin films - [Blood]" at bounding box center [275, 212] width 112 height 22
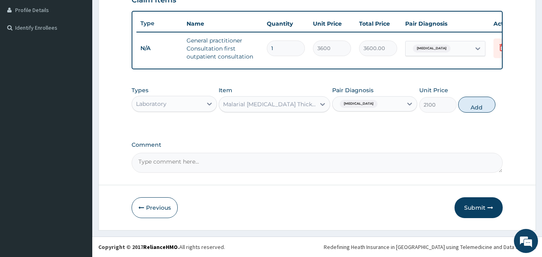
click at [482, 113] on div "Types Laboratory Item option Malarial Parasite Thick and thin films - [Blood], …" at bounding box center [318, 99] width 372 height 35
drag, startPoint x: 474, startPoint y: 107, endPoint x: 436, endPoint y: 124, distance: 41.5
click at [474, 107] on button "Add" at bounding box center [476, 105] width 37 height 16
type input "0"
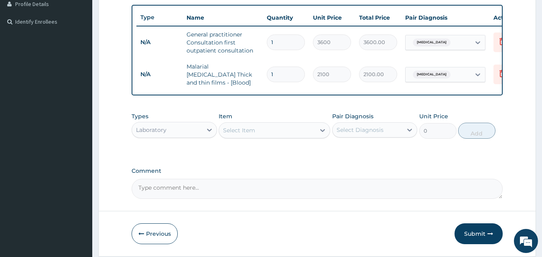
click at [284, 129] on div "Select Item" at bounding box center [267, 130] width 96 height 13
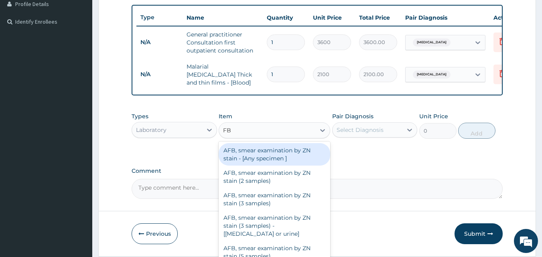
type input "FBC"
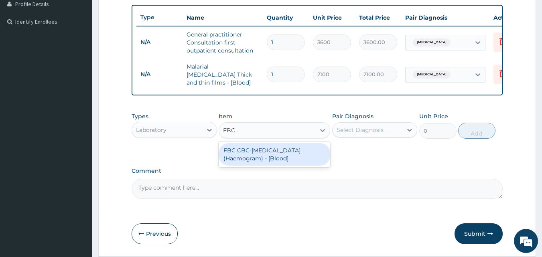
click at [287, 155] on div "FBC CBC-Complete Blood Count (Haemogram) - [Blood]" at bounding box center [275, 154] width 112 height 22
type input "4200"
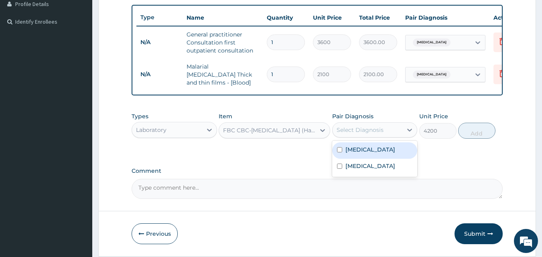
click at [379, 127] on div "Select Diagnosis" at bounding box center [360, 130] width 47 height 8
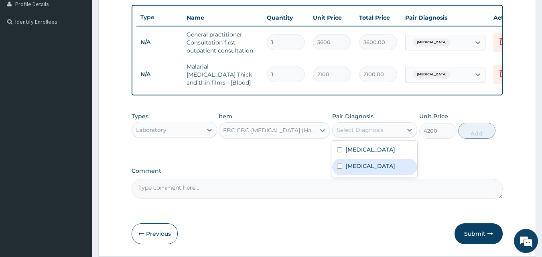
click at [380, 164] on div "Sepsis" at bounding box center [374, 167] width 85 height 16
checkbox input "true"
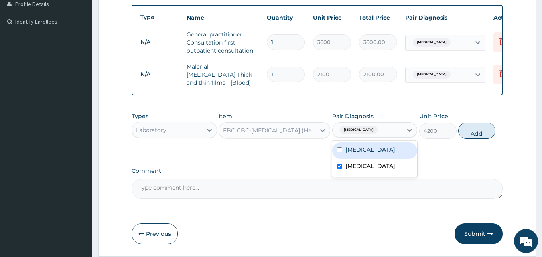
drag, startPoint x: 474, startPoint y: 126, endPoint x: 473, endPoint y: 130, distance: 4.1
click at [474, 126] on button "Add" at bounding box center [476, 131] width 37 height 16
type input "0"
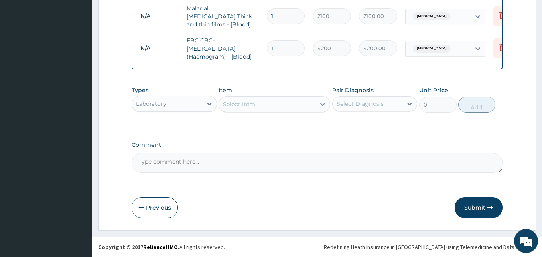
scroll to position [267, 0]
drag, startPoint x: 163, startPoint y: 106, endPoint x: 150, endPoint y: 110, distance: 13.2
click at [163, 106] on div "Laboratory" at bounding box center [151, 104] width 31 height 8
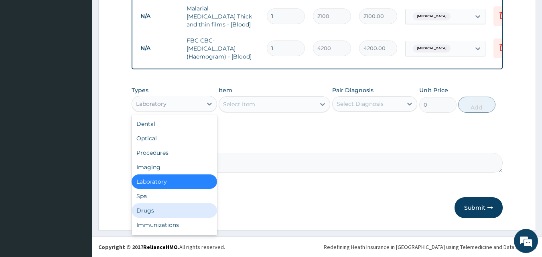
click at [151, 212] on div "Drugs" at bounding box center [174, 210] width 85 height 14
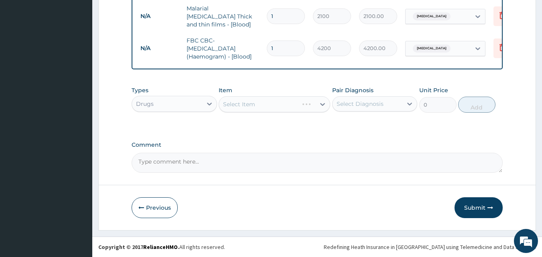
click at [369, 106] on div "Select Diagnosis" at bounding box center [360, 104] width 47 height 8
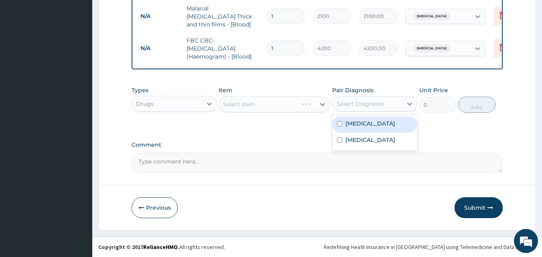
drag, startPoint x: 363, startPoint y: 126, endPoint x: 353, endPoint y: 131, distance: 11.0
click at [363, 126] on label "Malaria" at bounding box center [371, 124] width 50 height 8
checkbox input "true"
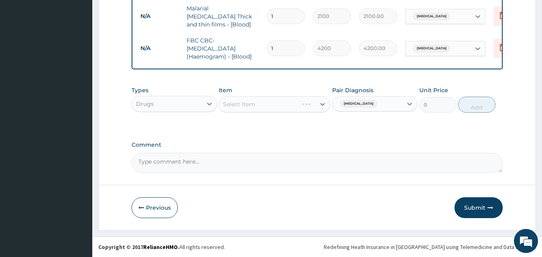
click at [291, 108] on div "Select Item" at bounding box center [275, 104] width 112 height 16
click at [295, 106] on div "Select Item" at bounding box center [267, 104] width 96 height 13
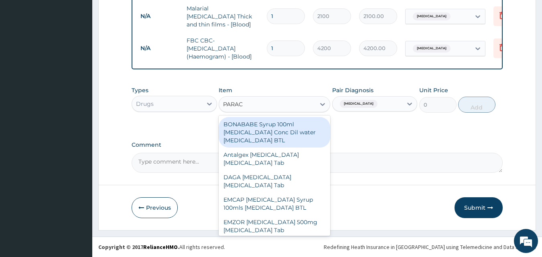
type input "PARACE"
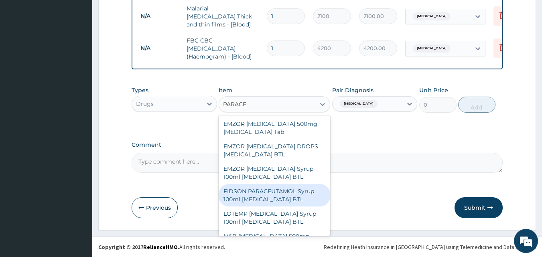
scroll to position [80, 0]
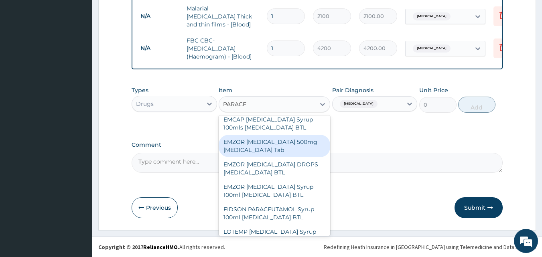
click at [268, 144] on div "EMZOR [MEDICAL_DATA] 500mg [MEDICAL_DATA] Tab" at bounding box center [275, 146] width 112 height 22
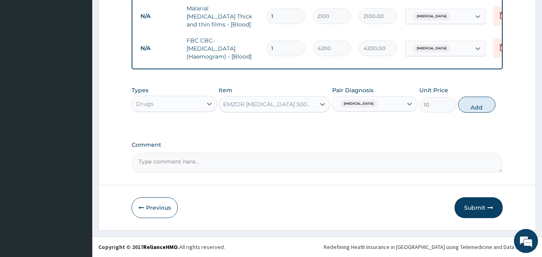
drag, startPoint x: 483, startPoint y: 105, endPoint x: 454, endPoint y: 123, distance: 34.2
click at [483, 105] on button "Add" at bounding box center [476, 105] width 37 height 16
type input "0"
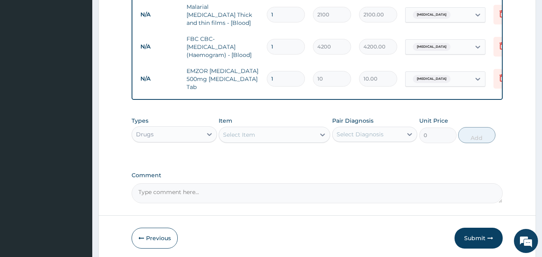
type input "18"
type input "180.00"
type input "18"
click at [235, 132] on div "Select Item" at bounding box center [239, 135] width 32 height 8
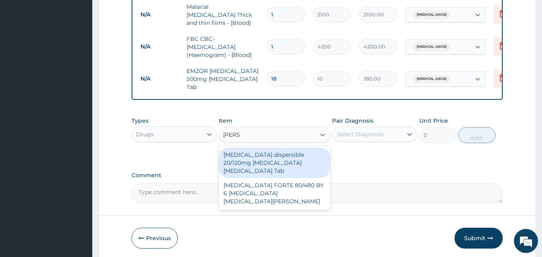
type input "COART"
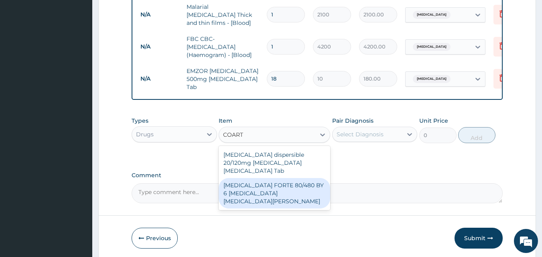
drag, startPoint x: 250, startPoint y: 187, endPoint x: 331, endPoint y: 172, distance: 82.4
click at [250, 187] on div "[MEDICAL_DATA] FORTE 80/480 BY 6 [MEDICAL_DATA] [MEDICAL_DATA][PERSON_NAME]" at bounding box center [275, 193] width 112 height 31
type input "2800"
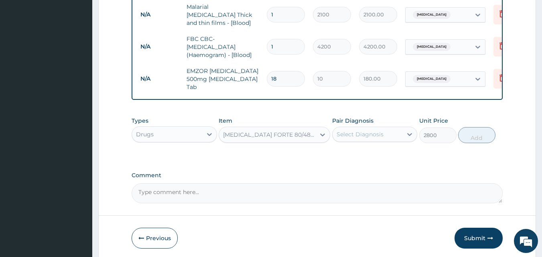
click at [380, 129] on div "Select Diagnosis" at bounding box center [374, 134] width 85 height 15
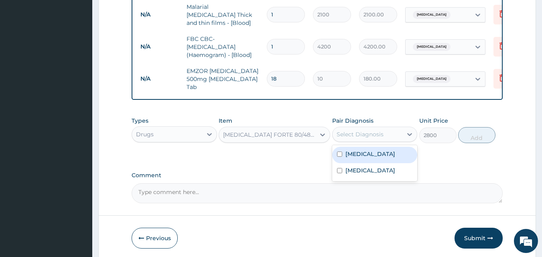
click at [377, 149] on div "Malaria" at bounding box center [374, 155] width 85 height 16
checkbox input "true"
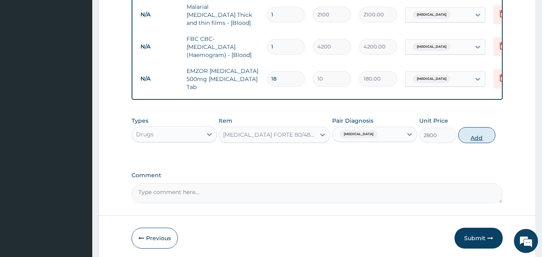
click at [482, 139] on button "Add" at bounding box center [476, 135] width 37 height 16
type input "0"
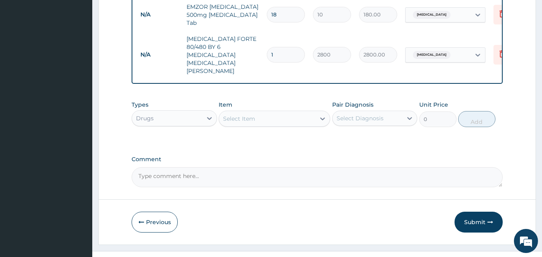
drag, startPoint x: 482, startPoint y: 212, endPoint x: 476, endPoint y: 209, distance: 6.3
click at [482, 212] on button "Submit" at bounding box center [479, 222] width 48 height 21
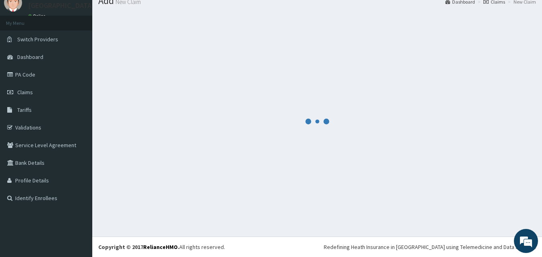
scroll to position [331, 0]
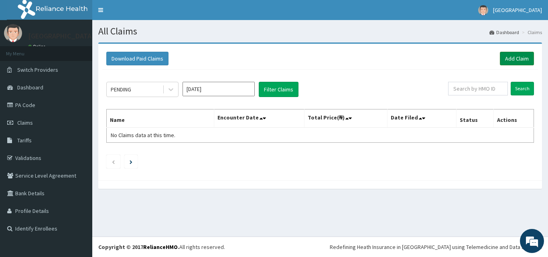
drag, startPoint x: 520, startPoint y: 54, endPoint x: 506, endPoint y: 64, distance: 17.2
click at [520, 54] on link "Add Claim" at bounding box center [517, 59] width 34 height 14
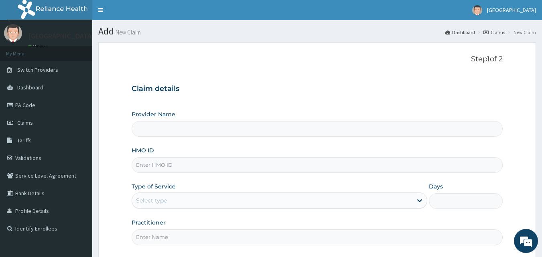
type input "[GEOGRAPHIC_DATA]"
click at [152, 164] on input "HMO ID" at bounding box center [318, 165] width 372 height 16
click at [152, 165] on input "HMO ID" at bounding box center [318, 165] width 372 height 16
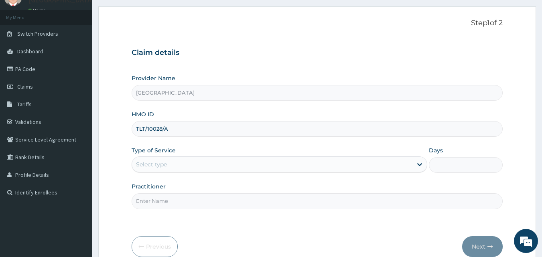
scroll to position [75, 0]
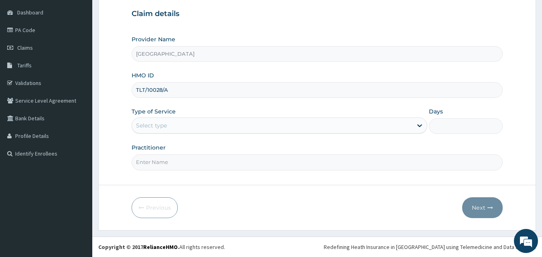
type input "TLT/10028/A"
click at [189, 111] on div "Type of Service Select type" at bounding box center [280, 121] width 296 height 26
click at [179, 129] on div "Select type" at bounding box center [272, 125] width 281 height 13
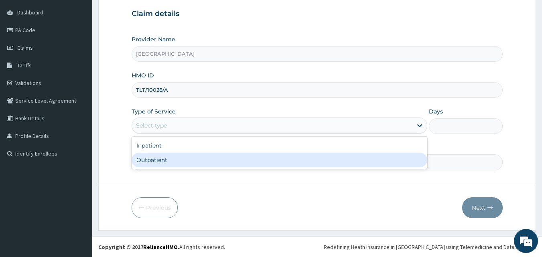
click at [175, 163] on div "Outpatient" at bounding box center [280, 160] width 296 height 14
type input "1"
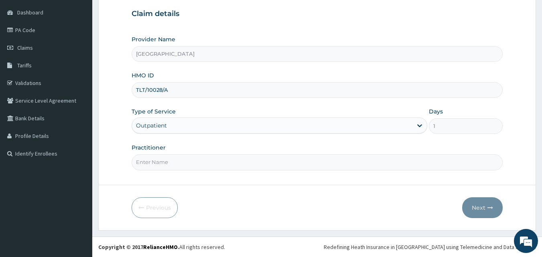
click at [175, 163] on input "Practitioner" at bounding box center [318, 163] width 372 height 16
type input "[PERSON_NAME]"
click at [485, 209] on button "Next" at bounding box center [482, 207] width 41 height 21
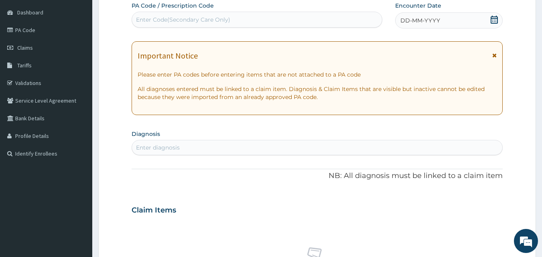
click at [495, 53] on icon at bounding box center [494, 56] width 4 height 6
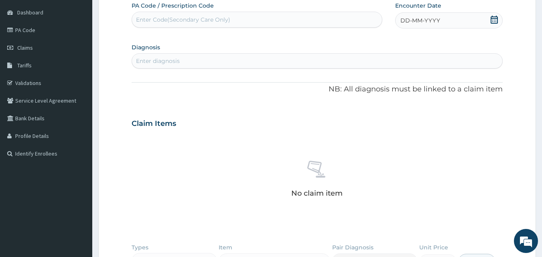
click at [495, 20] on icon at bounding box center [494, 20] width 8 height 8
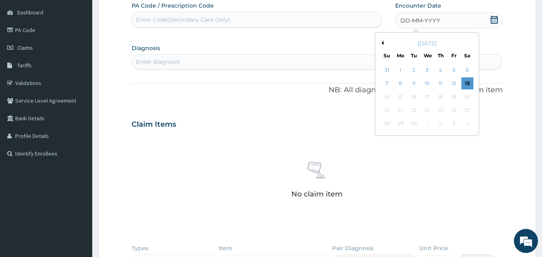
click at [439, 72] on div "4" at bounding box center [441, 70] width 12 height 12
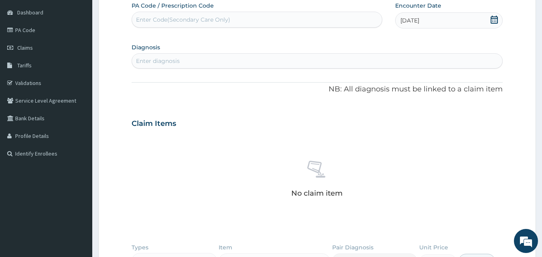
click at [325, 63] on div "Enter diagnosis" at bounding box center [317, 61] width 371 height 13
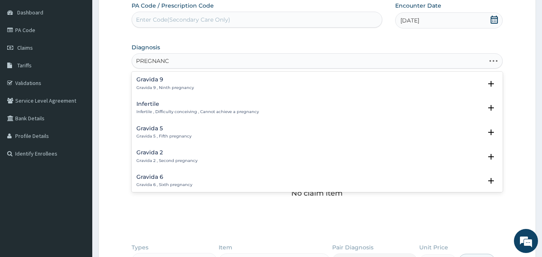
type input "PREGNANCY"
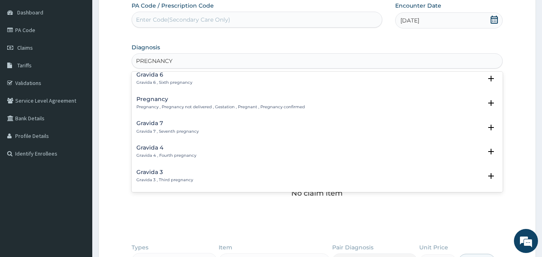
scroll to position [120, 0]
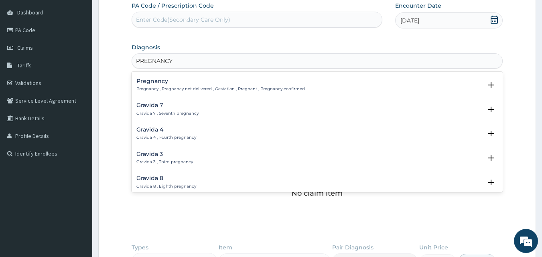
click at [173, 88] on p "Pregnancy , Pregnancy not delivered , Gestation , Pregnant , Pregnancy confirmed" at bounding box center [220, 89] width 169 height 6
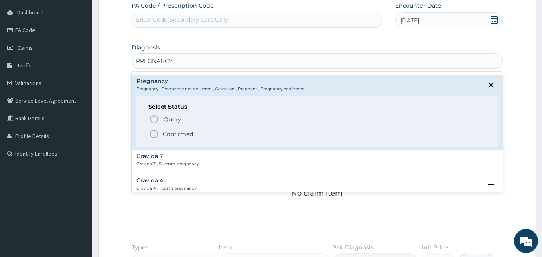
click at [153, 136] on icon "status option filled" at bounding box center [154, 134] width 10 height 10
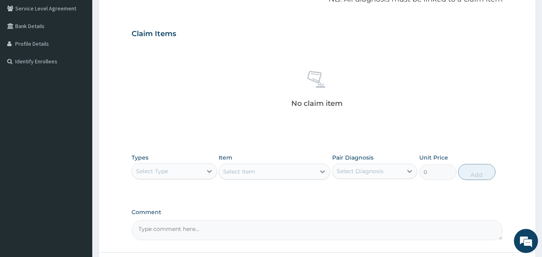
scroll to position [235, 0]
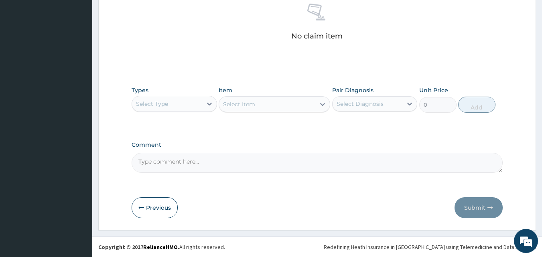
click at [164, 103] on div "Select Type" at bounding box center [152, 104] width 32 height 8
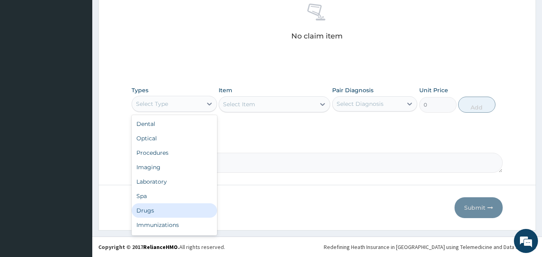
drag, startPoint x: 179, startPoint y: 216, endPoint x: 234, endPoint y: 195, distance: 58.6
click at [179, 216] on div "Drugs" at bounding box center [174, 210] width 85 height 14
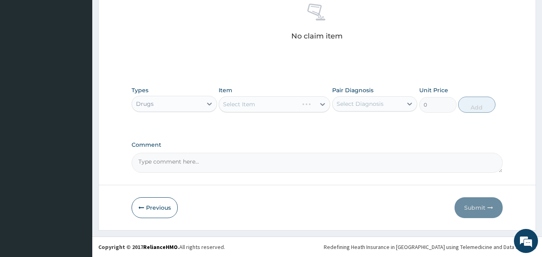
click at [379, 106] on div "Select Diagnosis" at bounding box center [360, 104] width 47 height 8
drag, startPoint x: 374, startPoint y: 130, endPoint x: 350, endPoint y: 131, distance: 24.1
click at [374, 130] on div "Pregnancy" at bounding box center [374, 124] width 85 height 16
checkbox input "true"
click at [279, 101] on div "Select Item" at bounding box center [275, 104] width 112 height 16
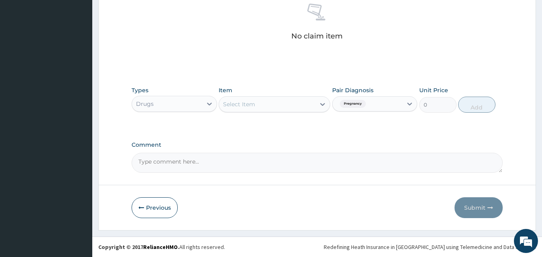
click at [279, 101] on div "Select Item" at bounding box center [267, 104] width 96 height 13
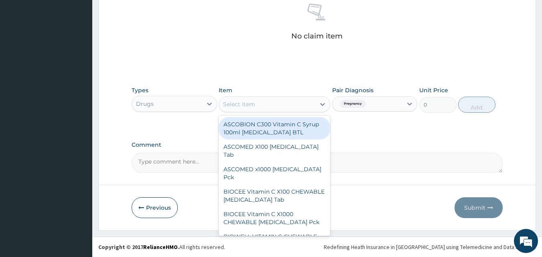
click at [275, 124] on div "ASCOBION C300 Vitamin C Syrup 100ml [MEDICAL_DATA] BTL" at bounding box center [275, 128] width 112 height 22
type input "300"
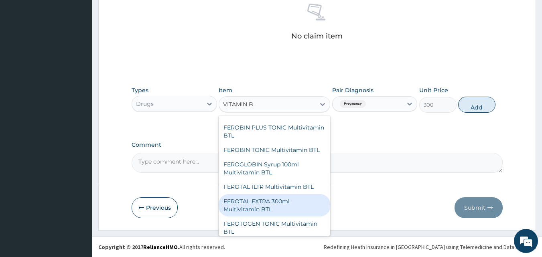
scroll to position [231, 0]
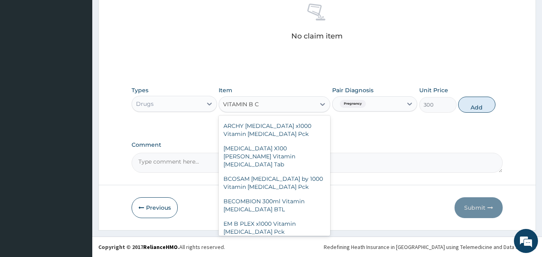
type input "VITAMIN B CO"
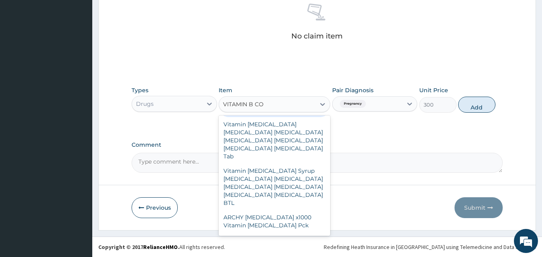
scroll to position [161, 0]
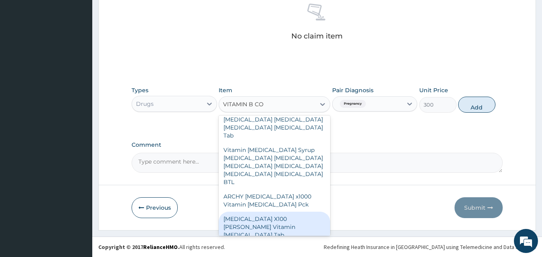
click at [291, 212] on div "[MEDICAL_DATA] X100 [PERSON_NAME] Vitamin [MEDICAL_DATA] Tab" at bounding box center [275, 227] width 112 height 31
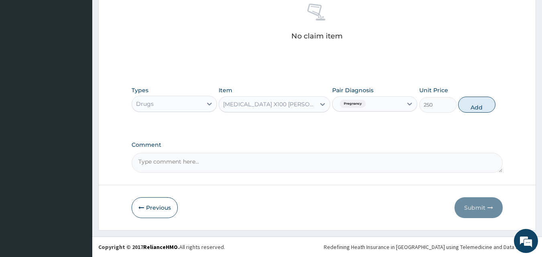
drag, startPoint x: 504, startPoint y: 99, endPoint x: 483, endPoint y: 113, distance: 25.5
click at [504, 99] on form "Step 2 of 2 PA Code / Prescription Code Enter Code(Secondary Care Only) Encount…" at bounding box center [317, 19] width 438 height 423
drag, startPoint x: 480, startPoint y: 109, endPoint x: 469, endPoint y: 125, distance: 19.8
click at [480, 109] on button "Add" at bounding box center [476, 105] width 37 height 16
type input "0"
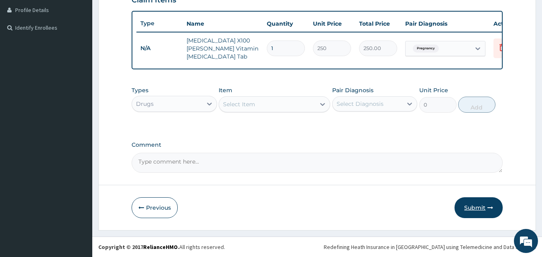
click at [477, 212] on button "Submit" at bounding box center [479, 207] width 48 height 21
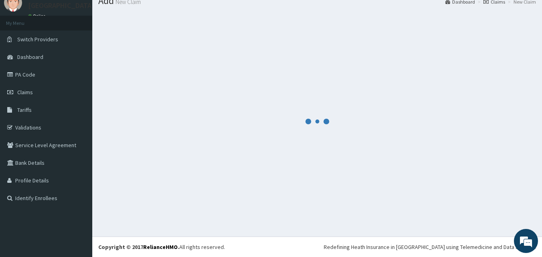
scroll to position [207, 0]
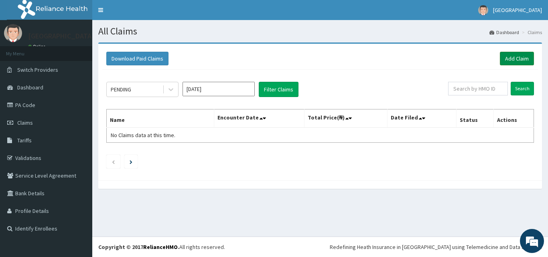
click at [513, 62] on link "Add Claim" at bounding box center [517, 59] width 34 height 14
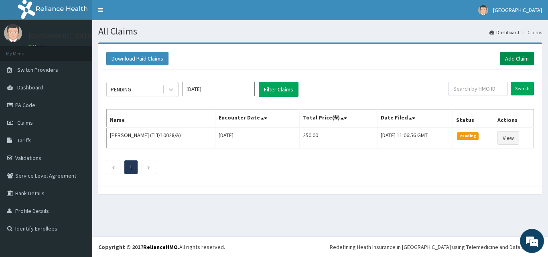
drag, startPoint x: 515, startPoint y: 59, endPoint x: 507, endPoint y: 60, distance: 8.1
click at [515, 59] on link "Add Claim" at bounding box center [517, 59] width 34 height 14
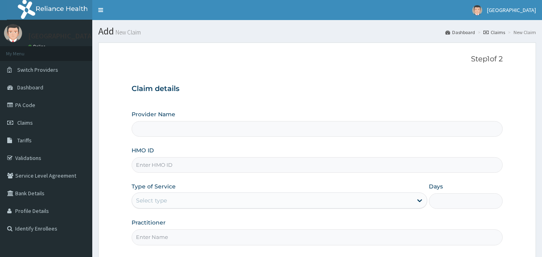
drag, startPoint x: 0, startPoint y: 0, endPoint x: 157, endPoint y: 162, distance: 225.6
click at [157, 162] on input "HMO ID" at bounding box center [318, 165] width 372 height 16
type input "[GEOGRAPHIC_DATA]"
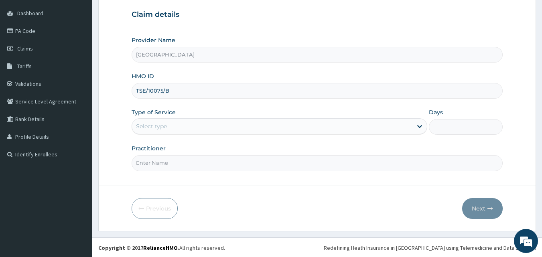
scroll to position [75, 0]
type input "TSE/10075/B"
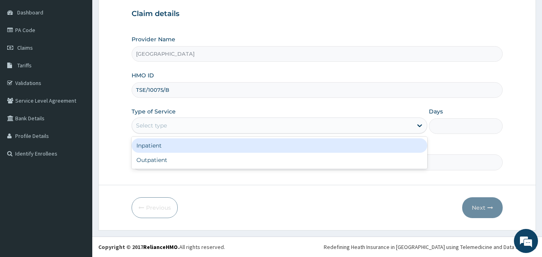
click at [178, 128] on div "Select type" at bounding box center [272, 125] width 281 height 13
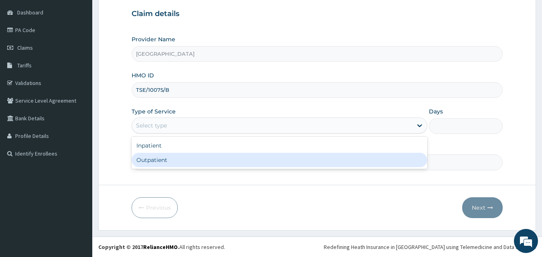
click at [179, 170] on input "Practitioner" at bounding box center [318, 163] width 372 height 16
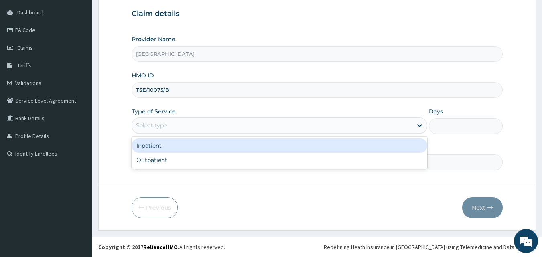
click at [178, 126] on div "Select type" at bounding box center [272, 125] width 281 height 13
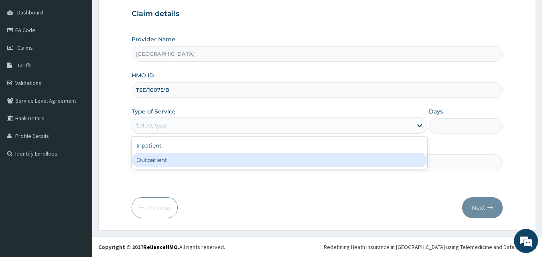
click at [170, 161] on div "Outpatient" at bounding box center [280, 160] width 296 height 14
type input "1"
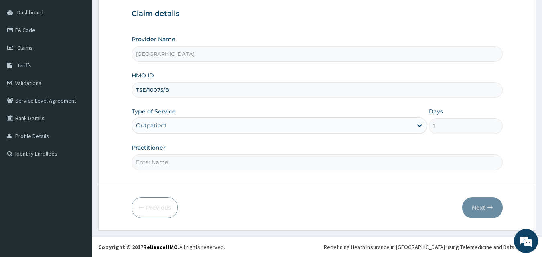
click at [159, 162] on input "Practitioner" at bounding box center [318, 163] width 372 height 16
type input "DR RIDWAN"
click at [484, 212] on button "Next" at bounding box center [482, 207] width 41 height 21
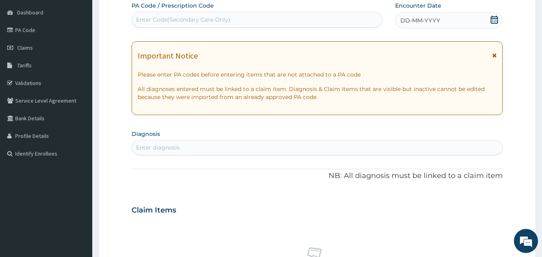
drag, startPoint x: 495, startPoint y: 56, endPoint x: 501, endPoint y: 37, distance: 19.4
click at [495, 56] on icon at bounding box center [494, 56] width 4 height 6
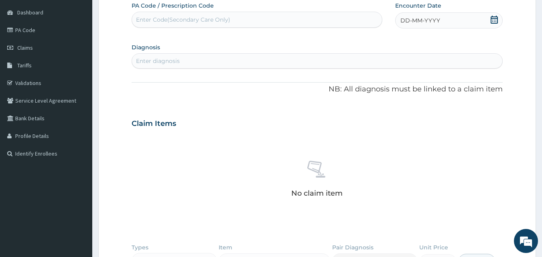
click at [496, 22] on icon at bounding box center [494, 20] width 8 height 8
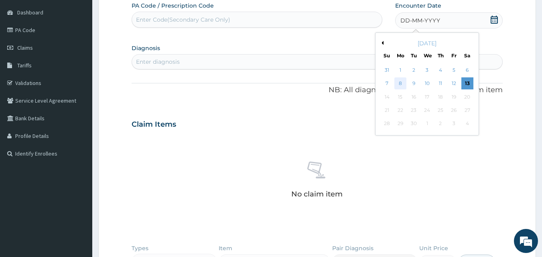
click at [399, 83] on div "8" at bounding box center [401, 84] width 12 height 12
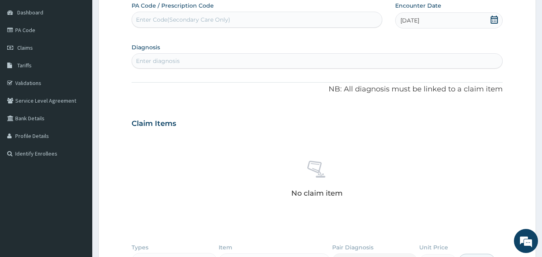
click at [304, 67] on div "Enter diagnosis" at bounding box center [317, 61] width 371 height 13
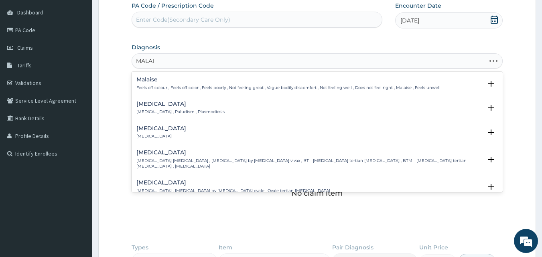
type input "MALAIA"
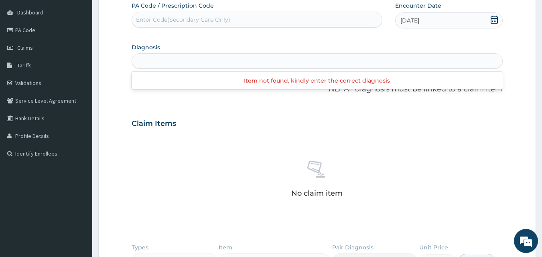
click at [153, 57] on div "MALAIA" at bounding box center [317, 61] width 371 height 13
type input "MALARIA"
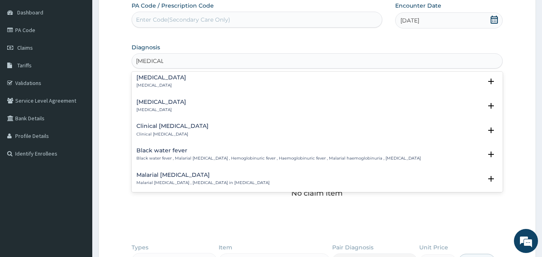
scroll to position [241, 0]
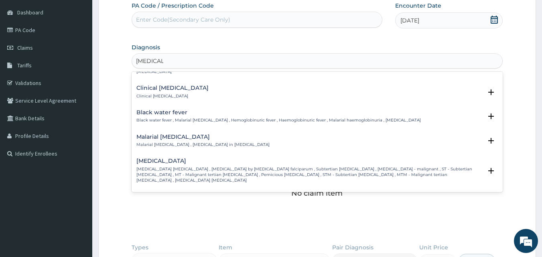
click at [171, 167] on p "Falciparum malaria , Malignant tertian malaria , Malaria by Plasmodium falcipar…" at bounding box center [309, 175] width 346 height 17
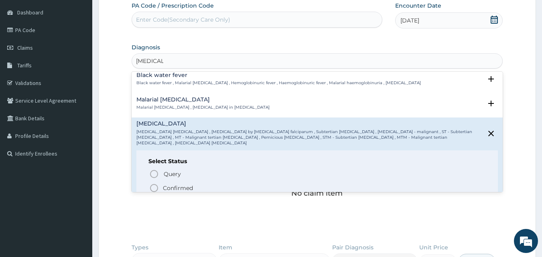
scroll to position [321, 0]
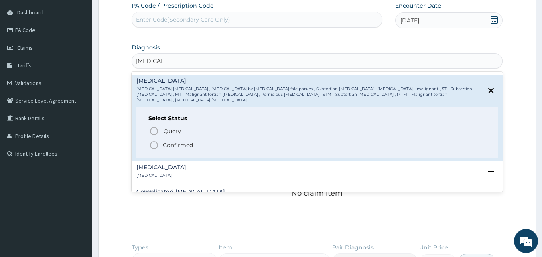
click at [155, 140] on icon "status option filled" at bounding box center [154, 145] width 10 height 10
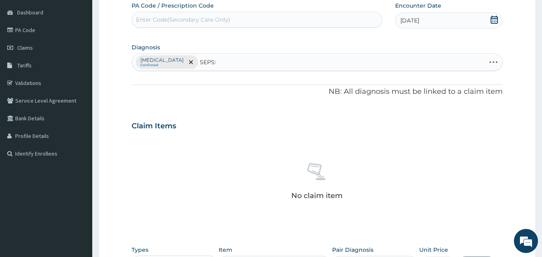
type input "SEPSIS"
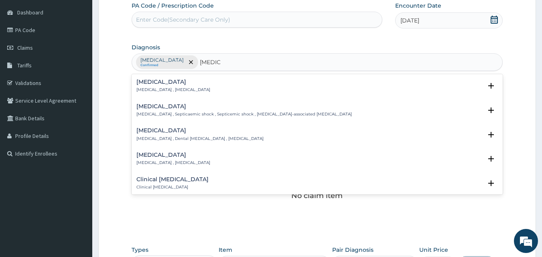
click at [148, 85] on div "Sepsis Systemic infection , Sepsis" at bounding box center [173, 86] width 74 height 14
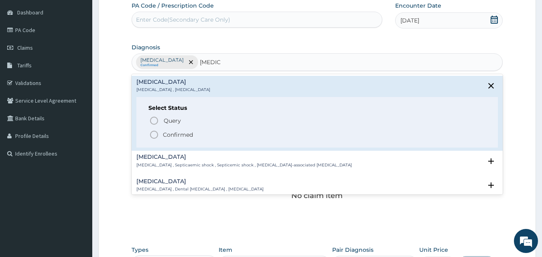
click at [152, 120] on icon "status option query" at bounding box center [154, 121] width 10 height 10
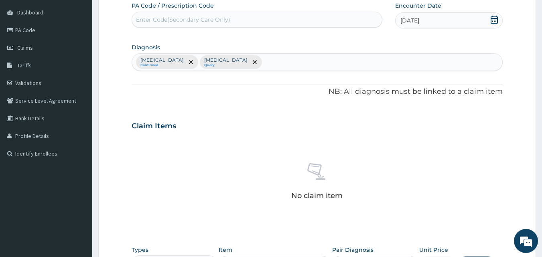
scroll to position [235, 0]
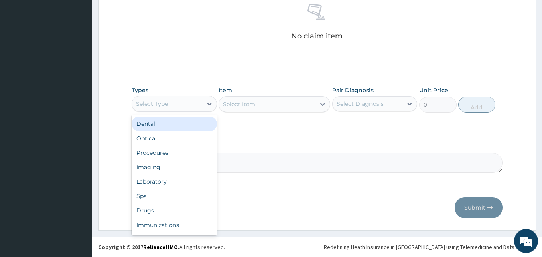
click at [176, 106] on div "Select Type" at bounding box center [167, 104] width 70 height 13
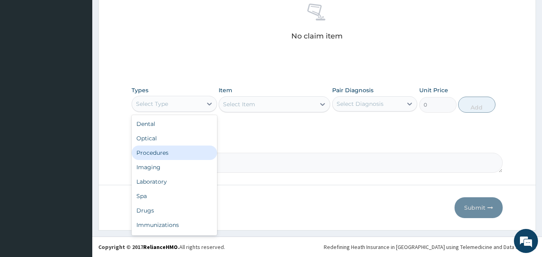
click at [173, 157] on div "Procedures" at bounding box center [174, 153] width 85 height 14
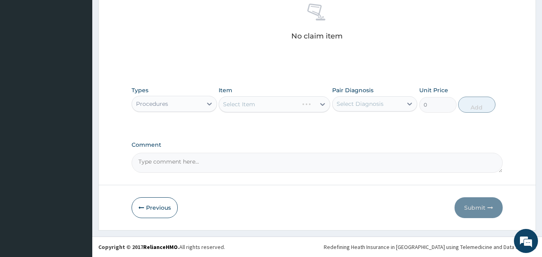
click at [366, 105] on div "Select Diagnosis" at bounding box center [360, 104] width 47 height 8
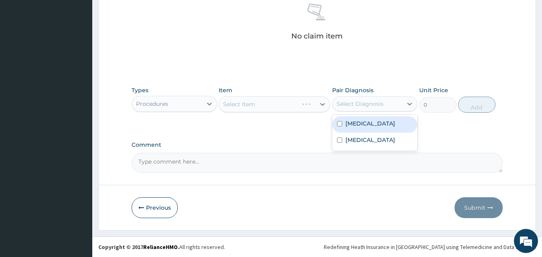
drag, startPoint x: 374, startPoint y: 126, endPoint x: 359, endPoint y: 129, distance: 15.0
click at [374, 126] on label "Falciparum malaria" at bounding box center [371, 124] width 50 height 8
checkbox input "true"
click at [266, 109] on div "Select Item" at bounding box center [275, 104] width 112 height 16
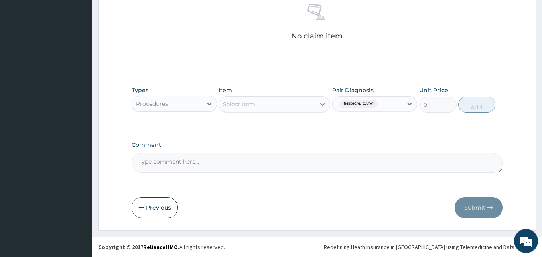
click at [263, 105] on div "Select Item" at bounding box center [267, 104] width 96 height 13
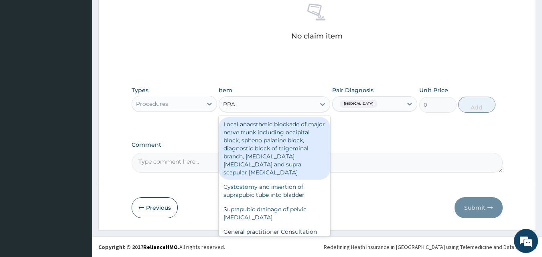
type input "PRAC"
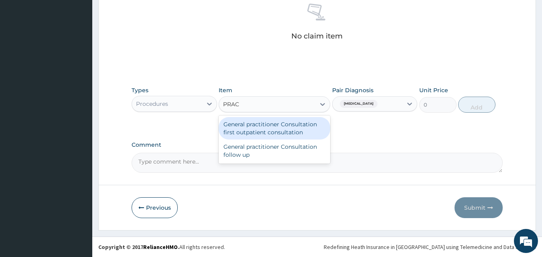
click at [264, 122] on div "General practitioner Consultation first outpatient consultation" at bounding box center [275, 128] width 112 height 22
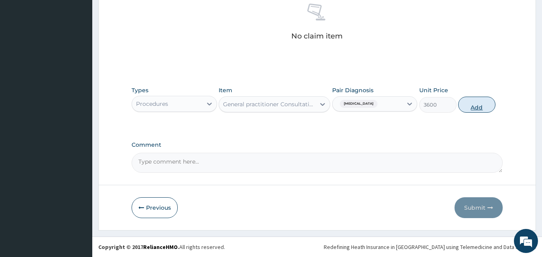
click at [482, 106] on button "Add" at bounding box center [476, 105] width 37 height 16
type input "0"
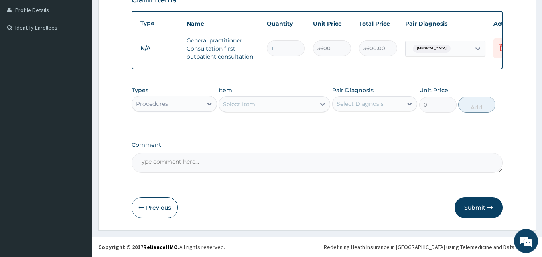
scroll to position [207, 0]
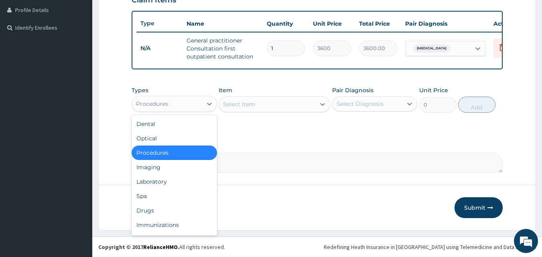
drag, startPoint x: 185, startPoint y: 103, endPoint x: 179, endPoint y: 104, distance: 6.5
click at [185, 103] on div "Procedures" at bounding box center [167, 104] width 70 height 13
click at [169, 182] on div "Laboratory" at bounding box center [174, 182] width 85 height 14
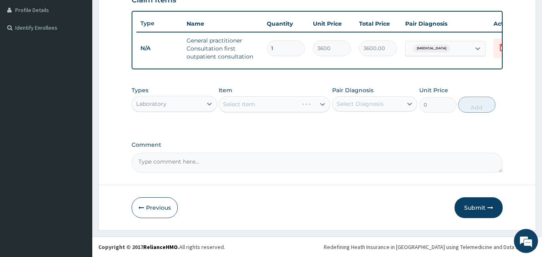
click at [388, 108] on div "Select Diagnosis" at bounding box center [368, 104] width 70 height 13
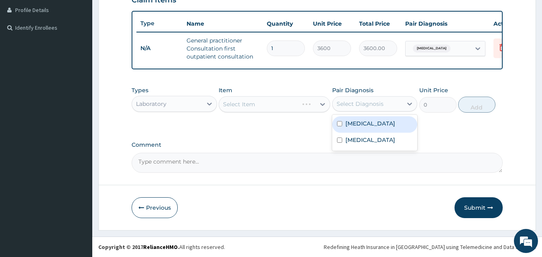
click at [373, 128] on div "Falciparum malaria" at bounding box center [374, 124] width 85 height 16
checkbox input "true"
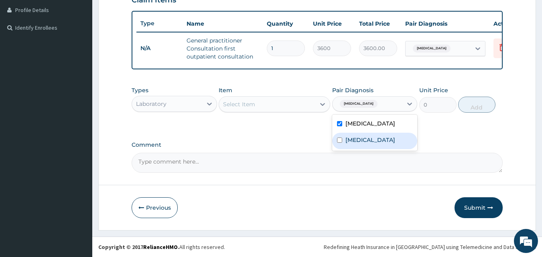
click at [299, 108] on div "Select Item" at bounding box center [267, 104] width 96 height 13
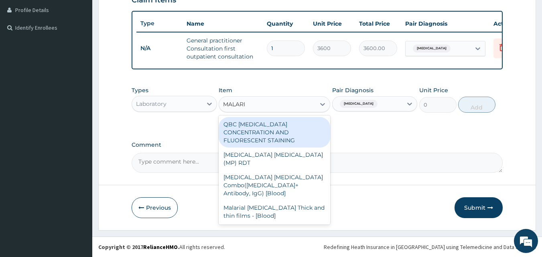
type input "MALARIA"
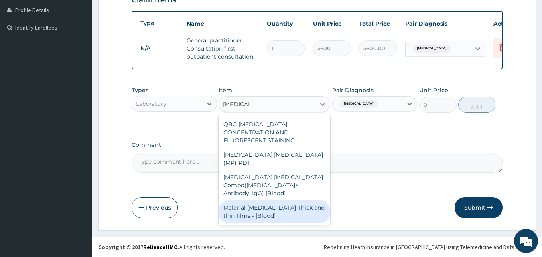
click at [291, 201] on div "Malarial Parasite Thick and thin films - [Blood]" at bounding box center [275, 212] width 112 height 22
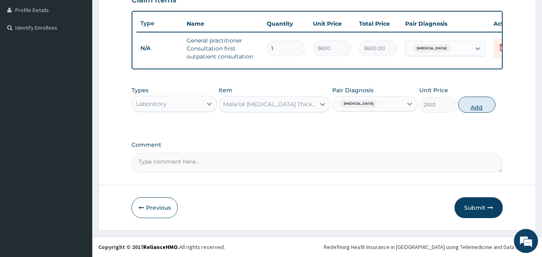
click at [482, 100] on button "Add" at bounding box center [476, 105] width 37 height 16
type input "0"
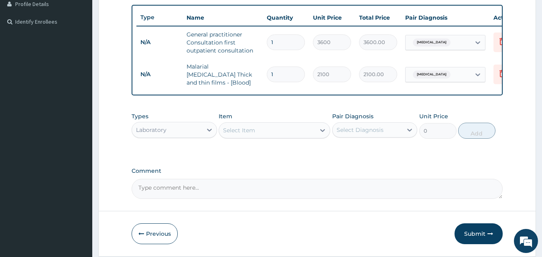
click at [292, 134] on div "Select Item" at bounding box center [267, 130] width 96 height 13
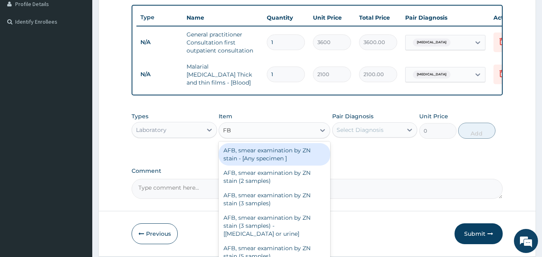
type input "FBC"
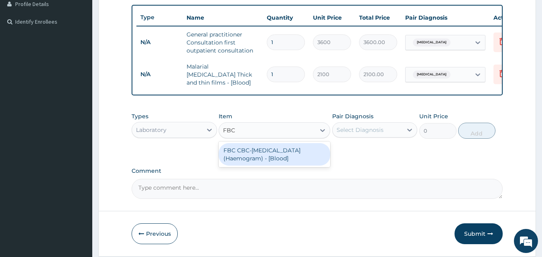
drag, startPoint x: 266, startPoint y: 157, endPoint x: 359, endPoint y: 157, distance: 93.1
click at [266, 157] on div "FBC CBC-Complete Blood Count (Haemogram) - [Blood]" at bounding box center [275, 154] width 112 height 22
type input "4200"
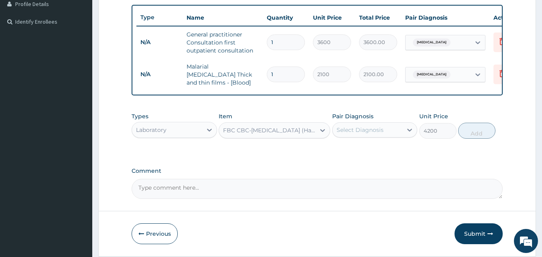
click at [377, 133] on div "Select Diagnosis" at bounding box center [360, 130] width 47 height 8
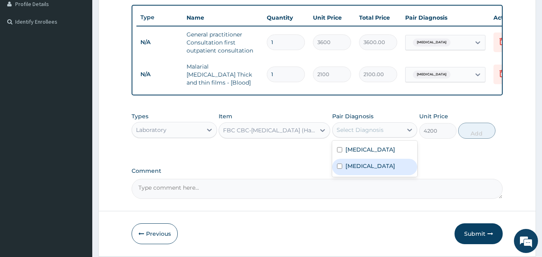
click at [365, 172] on div "Sepsis" at bounding box center [374, 167] width 85 height 16
checkbox input "true"
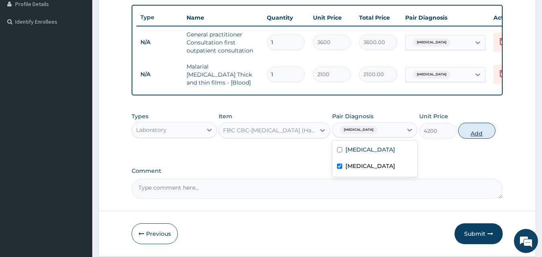
click at [484, 133] on button "Add" at bounding box center [476, 131] width 37 height 16
type input "0"
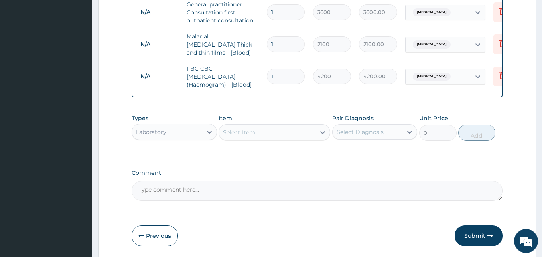
scroll to position [267, 0]
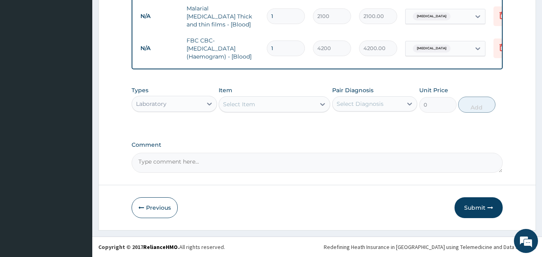
click at [189, 105] on div "Laboratory" at bounding box center [167, 104] width 70 height 13
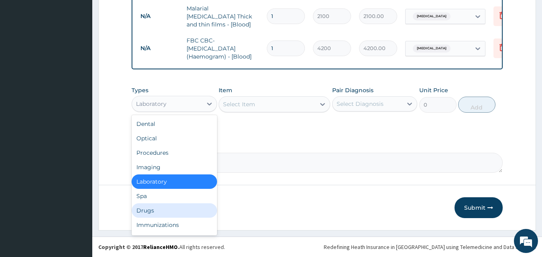
click at [143, 209] on div "Drugs" at bounding box center [174, 210] width 85 height 14
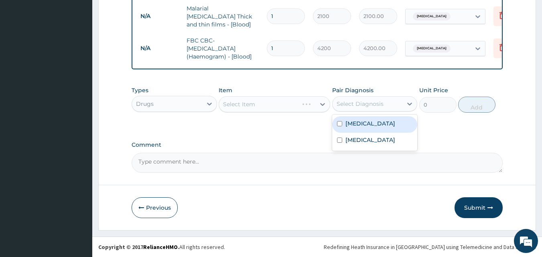
click at [339, 104] on div "Select Diagnosis" at bounding box center [360, 104] width 47 height 8
click at [364, 128] on div "Falciparum malaria" at bounding box center [374, 124] width 85 height 16
checkbox input "true"
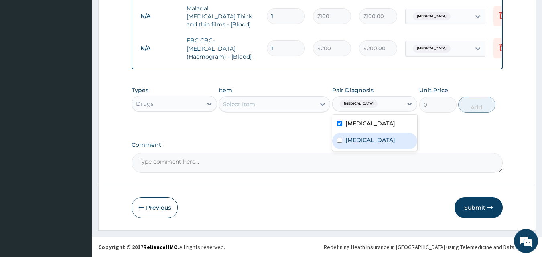
click at [235, 103] on div "Select Item" at bounding box center [239, 104] width 32 height 8
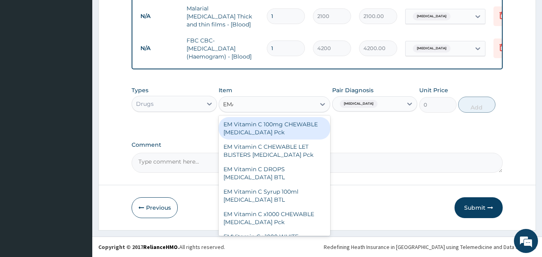
type input "EMAL"
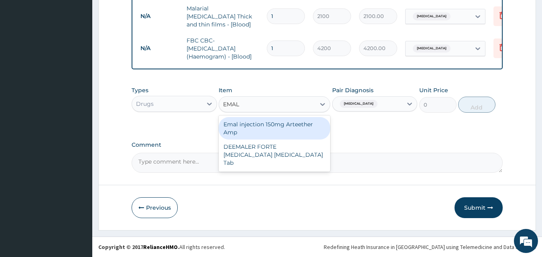
click at [299, 135] on div "Emal injection 150mg Arteether Amp" at bounding box center [275, 128] width 112 height 22
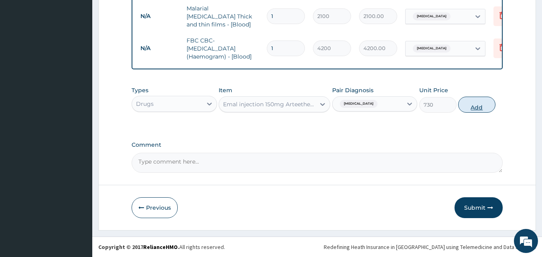
click at [481, 107] on button "Add" at bounding box center [476, 105] width 37 height 16
type input "0"
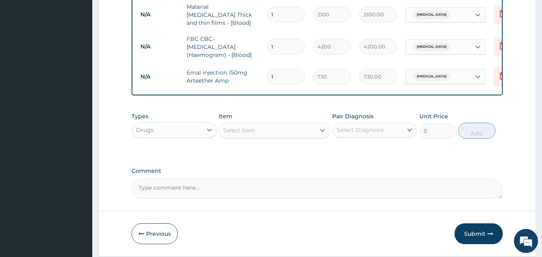
drag, startPoint x: 283, startPoint y: 74, endPoint x: 268, endPoint y: 77, distance: 15.0
click at [268, 77] on input "1" at bounding box center [286, 77] width 38 height 16
type input "3"
type input "2190.00"
type input "3"
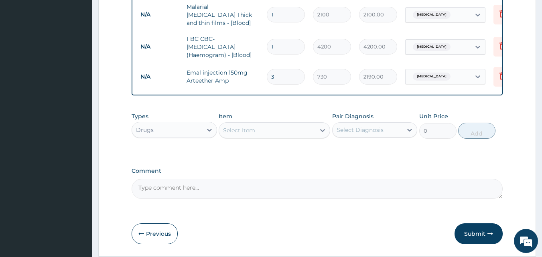
click at [527, 150] on form "Step 2 of 2 PA Code / Prescription Code Enter Code(Secondary Care Only) Encount…" at bounding box center [317, 16] width 438 height 481
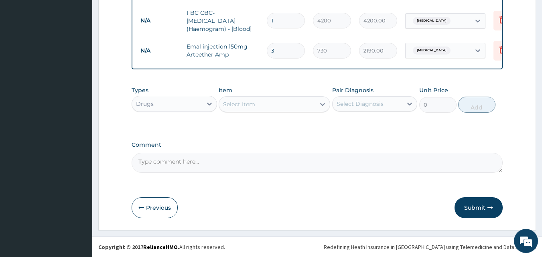
scroll to position [295, 0]
drag, startPoint x: 477, startPoint y: 207, endPoint x: 429, endPoint y: 219, distance: 48.9
click at [477, 207] on button "Submit" at bounding box center [479, 207] width 48 height 21
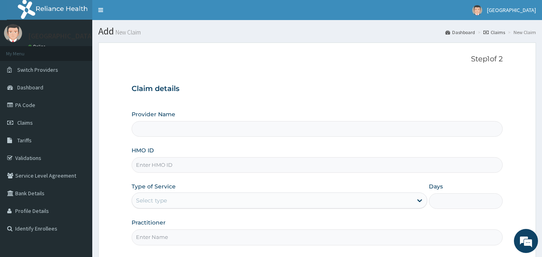
type input "[GEOGRAPHIC_DATA]"
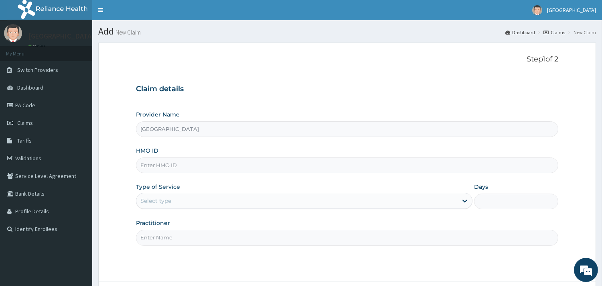
scroll to position [68, 0]
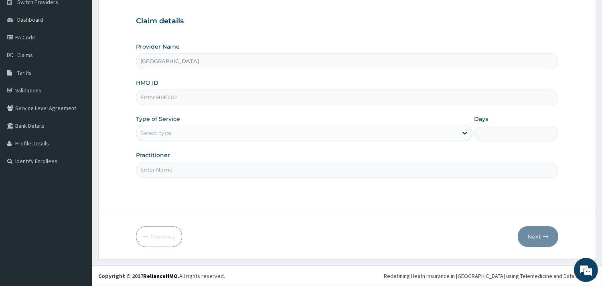
click at [233, 100] on input "HMO ID" at bounding box center [347, 97] width 423 height 16
type input "LMG/10001/A"
drag, startPoint x: 237, startPoint y: 137, endPoint x: 212, endPoint y: 132, distance: 25.7
click at [237, 137] on div "Select type" at bounding box center [296, 132] width 321 height 13
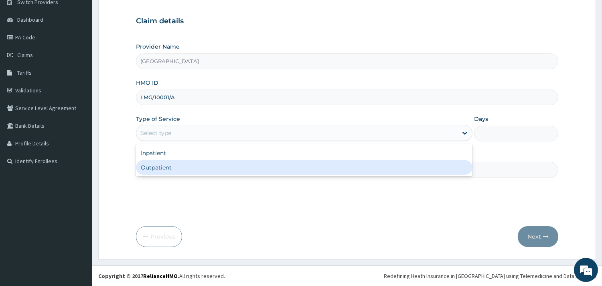
click at [190, 169] on div "Outpatient" at bounding box center [304, 167] width 337 height 14
type input "1"
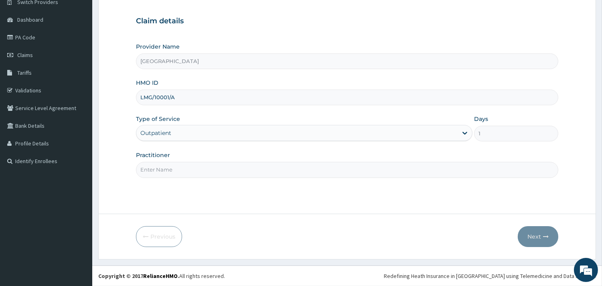
click at [190, 169] on input "Practitioner" at bounding box center [347, 170] width 423 height 16
type input "DR UGWU"
click at [534, 237] on button "Next" at bounding box center [538, 236] width 41 height 21
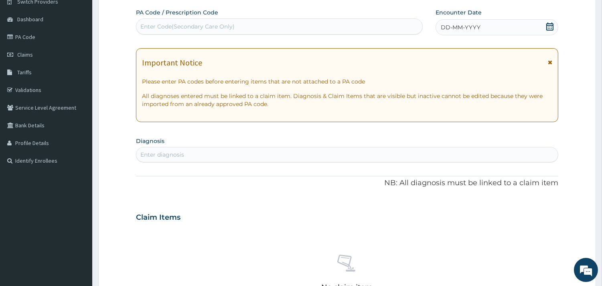
click at [542, 26] on icon at bounding box center [550, 26] width 8 height 8
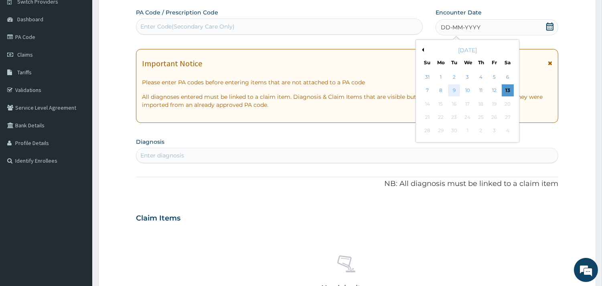
click at [456, 92] on div "9" at bounding box center [454, 91] width 12 height 12
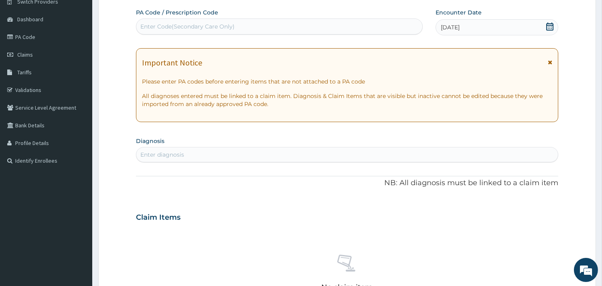
click at [542, 60] on icon at bounding box center [550, 62] width 4 height 6
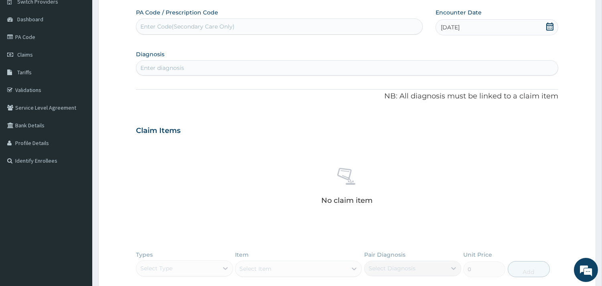
click at [314, 69] on div "Enter diagnosis" at bounding box center [347, 67] width 422 height 13
type input "SKIN INFECT"
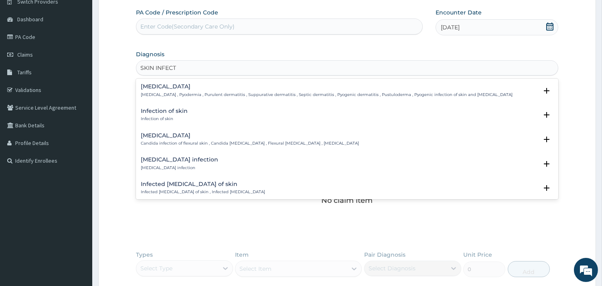
click at [173, 118] on p "Infection of skin" at bounding box center [164, 119] width 47 height 6
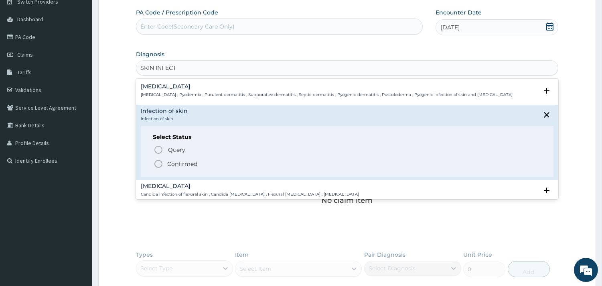
click at [162, 165] on circle "status option filled" at bounding box center [158, 163] width 7 height 7
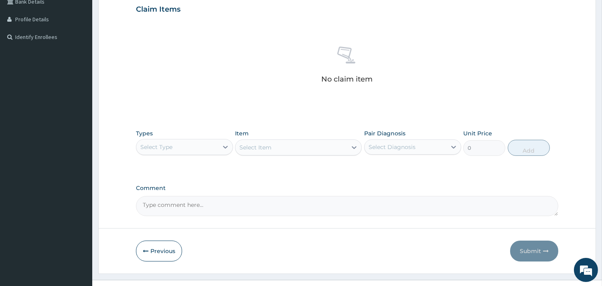
scroll to position [206, 0]
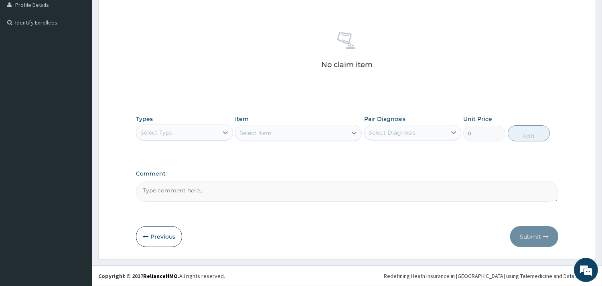
click at [177, 131] on div "Select Type" at bounding box center [177, 132] width 82 height 13
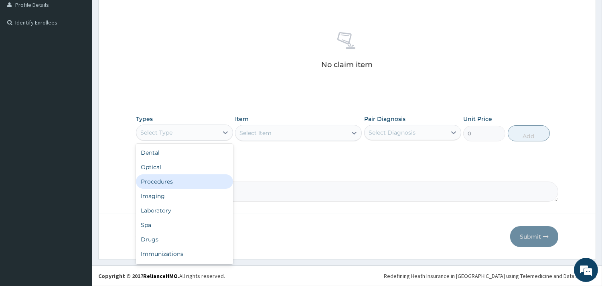
click at [187, 183] on div "Procedures" at bounding box center [184, 181] width 97 height 14
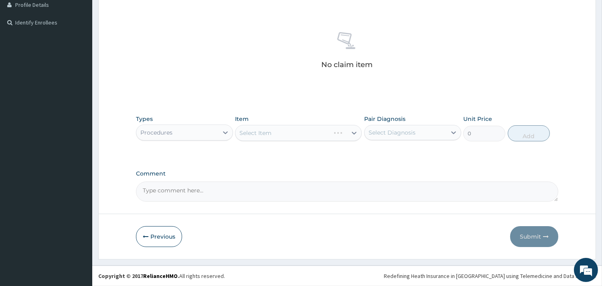
click at [411, 122] on div "Pair Diagnosis Select Diagnosis" at bounding box center [412, 128] width 97 height 26
click at [410, 126] on div "Select Diagnosis" at bounding box center [406, 132] width 82 height 13
drag, startPoint x: 406, startPoint y: 152, endPoint x: 370, endPoint y: 165, distance: 38.6
click at [406, 152] on label "Infection of skin" at bounding box center [401, 152] width 47 height 8
checkbox input "true"
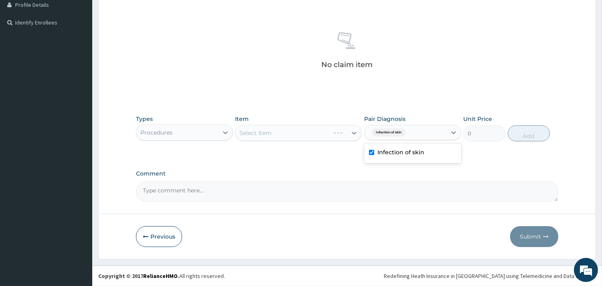
click at [332, 137] on div "Select Item" at bounding box center [298, 133] width 127 height 16
drag, startPoint x: 332, startPoint y: 137, endPoint x: 336, endPoint y: 132, distance: 5.5
click at [332, 137] on div "Select Item" at bounding box center [292, 132] width 112 height 13
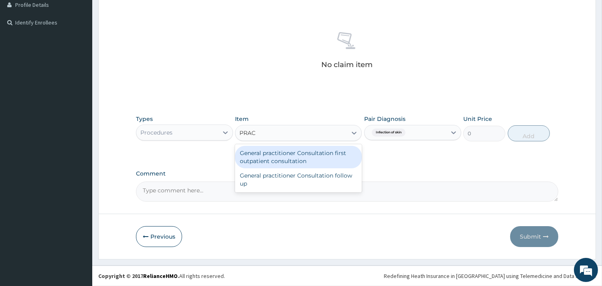
type input "PRACT"
click at [334, 153] on div "General practitioner Consultation first outpatient consultation" at bounding box center [298, 157] width 127 height 22
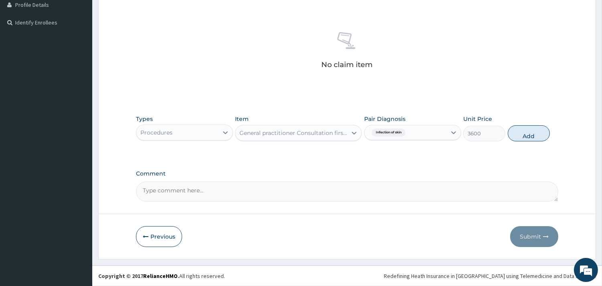
drag, startPoint x: 518, startPoint y: 134, endPoint x: 483, endPoint y: 144, distance: 36.2
click at [518, 134] on button "Add" at bounding box center [529, 133] width 42 height 16
type input "0"
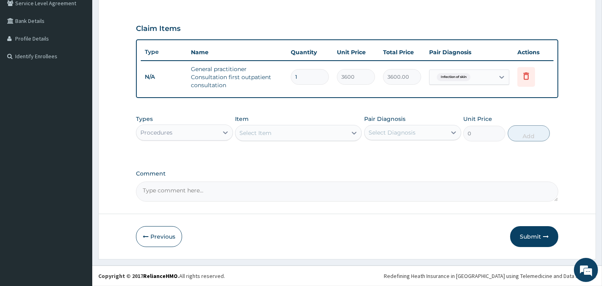
scroll to position [171, 0]
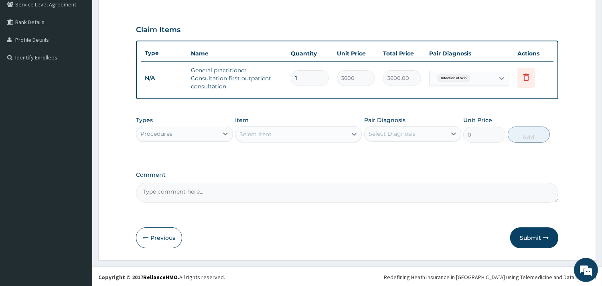
click at [212, 127] on div "Procedures" at bounding box center [177, 133] width 82 height 13
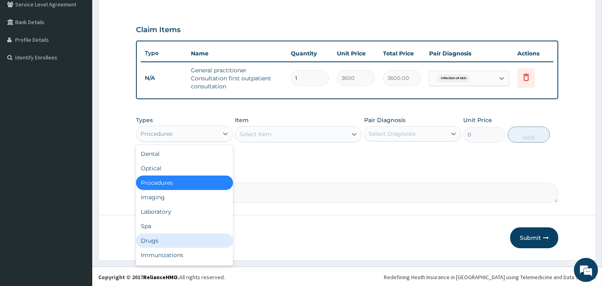
click at [181, 244] on div "Drugs" at bounding box center [184, 240] width 97 height 14
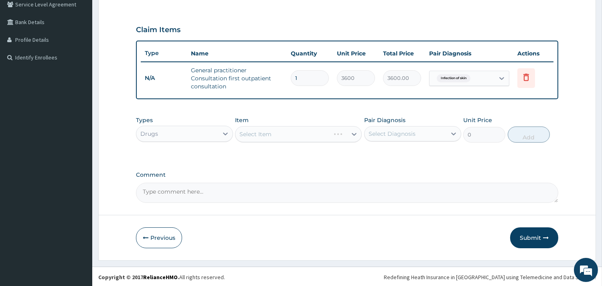
click at [403, 134] on div "Select Diagnosis" at bounding box center [392, 134] width 47 height 8
click at [403, 157] on div "Infection of skin" at bounding box center [412, 154] width 97 height 16
checkbox input "true"
click at [306, 137] on div "Select Item" at bounding box center [292, 134] width 112 height 13
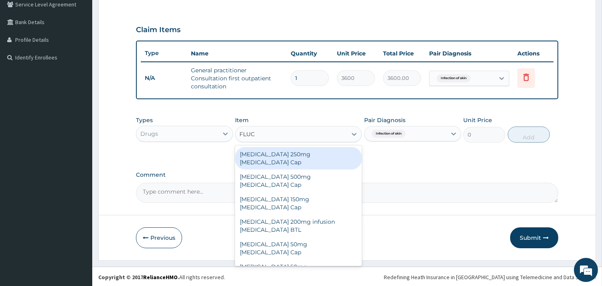
type input "FLUCO"
click at [309, 150] on div "Fluconazole 150mg Fluconazole Cap" at bounding box center [298, 158] width 127 height 22
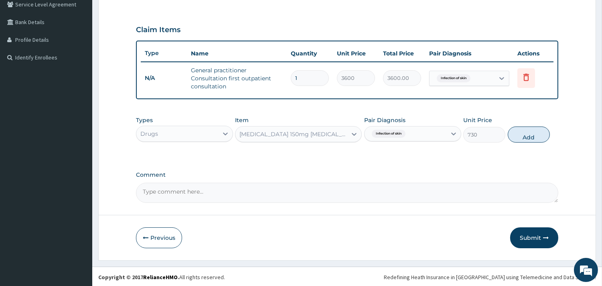
click at [525, 133] on button "Add" at bounding box center [529, 134] width 42 height 16
type input "0"
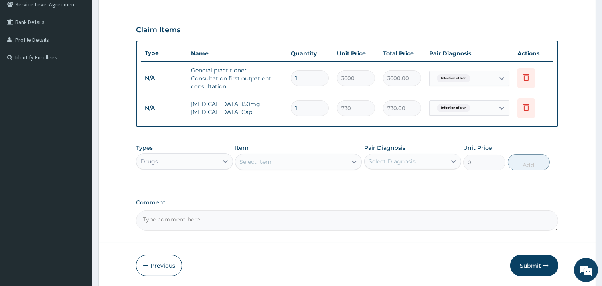
drag, startPoint x: 326, startPoint y: 108, endPoint x: 298, endPoint y: 106, distance: 28.2
click at [298, 106] on input "1" at bounding box center [310, 108] width 38 height 16
drag, startPoint x: 298, startPoint y: 106, endPoint x: 293, endPoint y: 106, distance: 4.4
click at [293, 106] on input "1" at bounding box center [310, 108] width 38 height 16
type input "7"
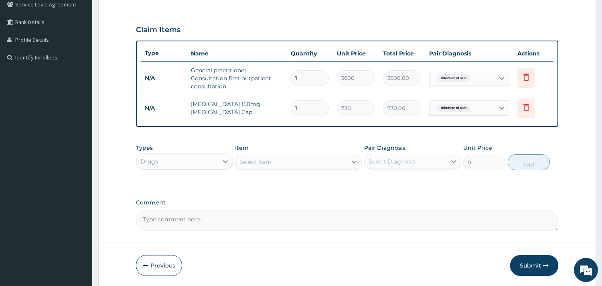
type input "5110.00"
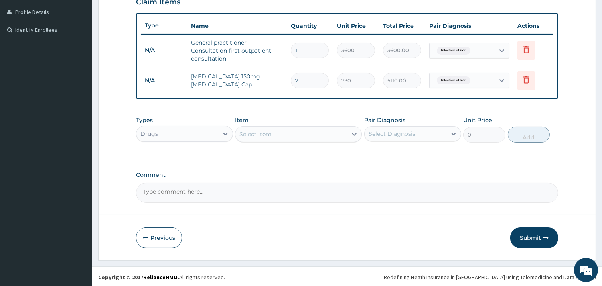
type input "7"
click at [271, 135] on div "Select Item" at bounding box center [256, 134] width 32 height 8
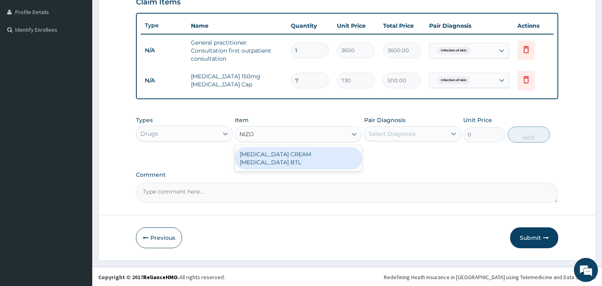
type input "NIZOR"
drag, startPoint x: 271, startPoint y: 135, endPoint x: 264, endPoint y: 157, distance: 23.4
click at [264, 157] on div "[MEDICAL_DATA] CREAM [MEDICAL_DATA] BTL" at bounding box center [298, 158] width 127 height 22
type input "1450"
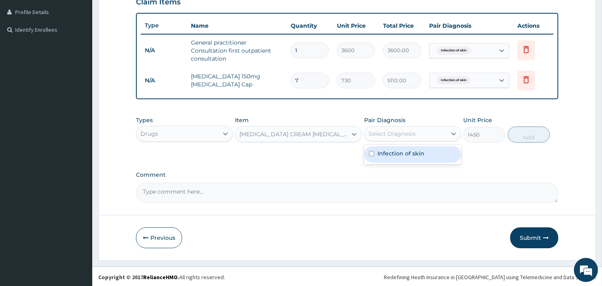
click at [403, 134] on div "Select Diagnosis" at bounding box center [392, 134] width 47 height 8
click at [397, 151] on label "Infection of skin" at bounding box center [401, 153] width 47 height 8
checkbox input "true"
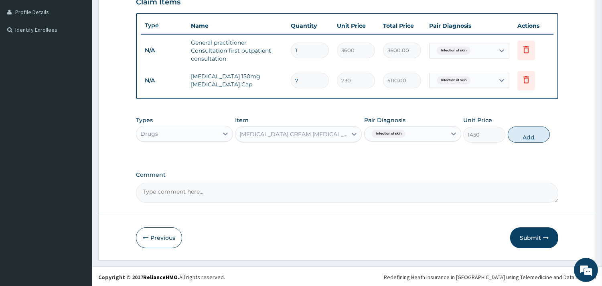
click at [512, 134] on button "Add" at bounding box center [529, 134] width 42 height 16
type input "0"
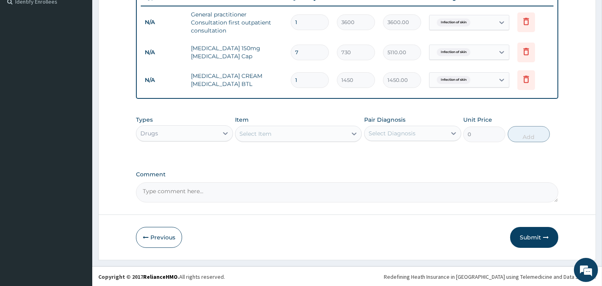
drag, startPoint x: 526, startPoint y: 233, endPoint x: 511, endPoint y: 220, distance: 19.6
click at [526, 233] on button "Submit" at bounding box center [535, 237] width 48 height 21
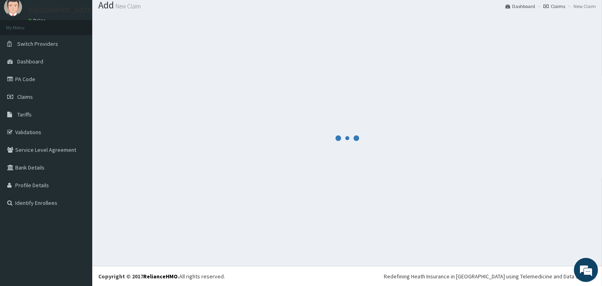
scroll to position [227, 0]
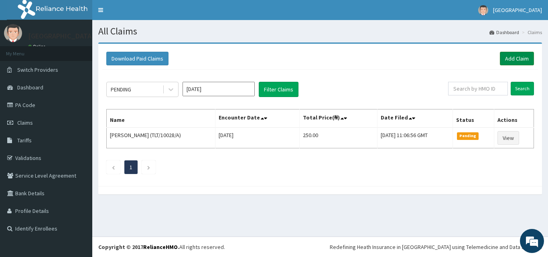
click at [517, 50] on div "Download Paid Claims Add Claim" at bounding box center [320, 59] width 436 height 22
click at [517, 60] on link "Add Claim" at bounding box center [517, 59] width 34 height 14
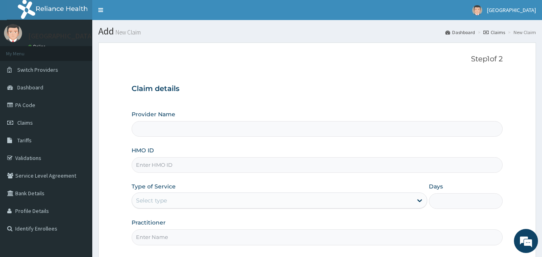
type input "[GEOGRAPHIC_DATA]"
click at [182, 165] on input "HMO ID" at bounding box center [318, 165] width 372 height 16
click at [187, 168] on input "HMO ID" at bounding box center [318, 165] width 372 height 16
paste input "LMG/10001/C"
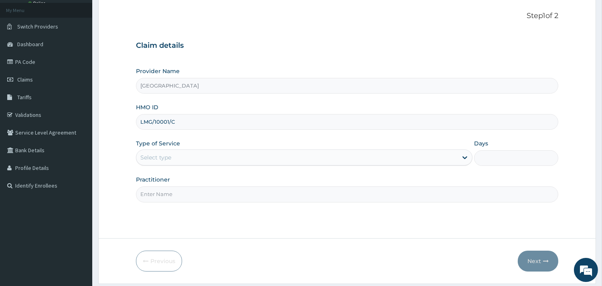
scroll to position [45, 0]
type input "LMG/10001/C"
click at [172, 152] on div "Select type" at bounding box center [296, 156] width 321 height 13
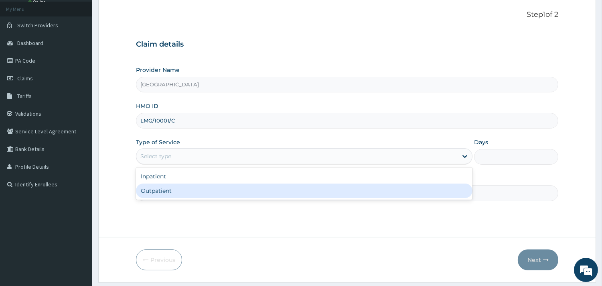
click at [167, 192] on div "Outpatient" at bounding box center [304, 190] width 337 height 14
type input "1"
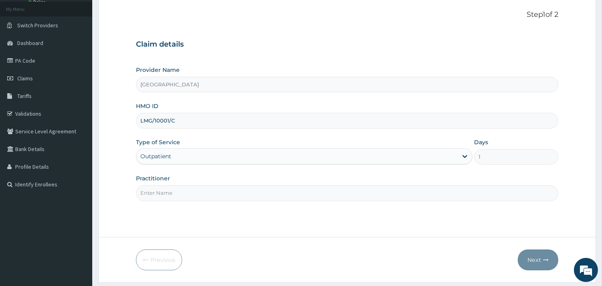
click at [167, 192] on input "Practitioner" at bounding box center [347, 193] width 423 height 16
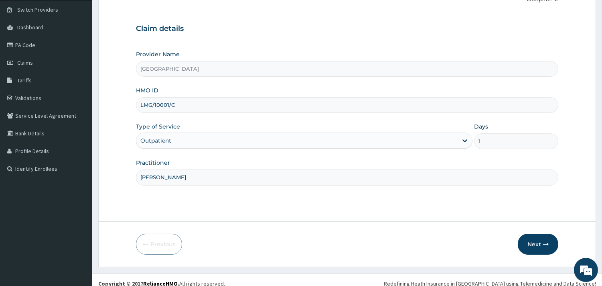
scroll to position [68, 0]
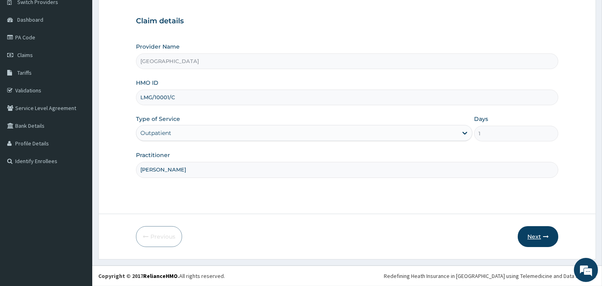
type input "DR OKEOWO"
click at [539, 235] on button "Next" at bounding box center [538, 236] width 41 height 21
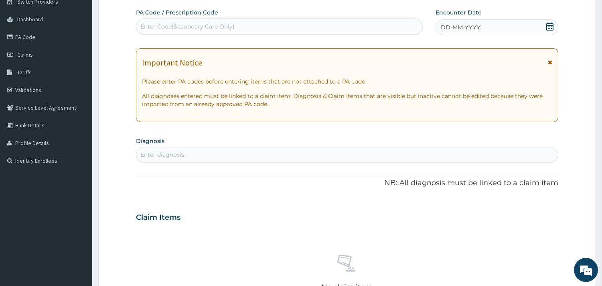
click at [317, 33] on div "Enter Code(Secondary Care Only)" at bounding box center [279, 26] width 286 height 13
paste input "PA/AA3176"
type input "PA/AA3176"
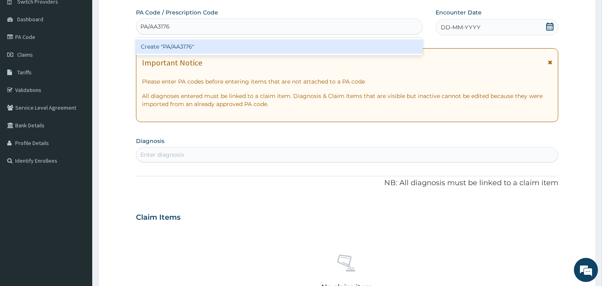
click at [315, 47] on div "Create "PA/AA3176"" at bounding box center [279, 46] width 287 height 14
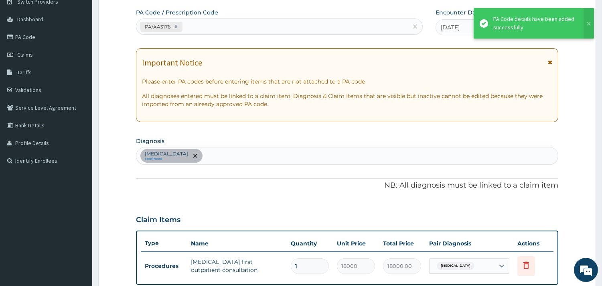
click at [542, 63] on icon at bounding box center [550, 62] width 4 height 6
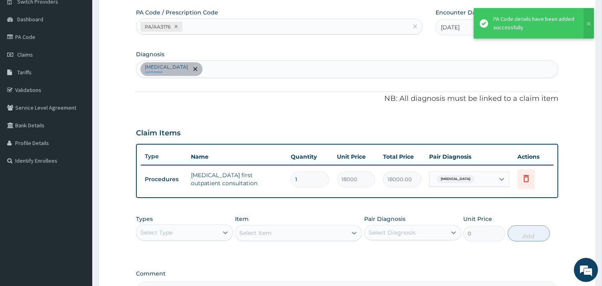
scroll to position [167, 0]
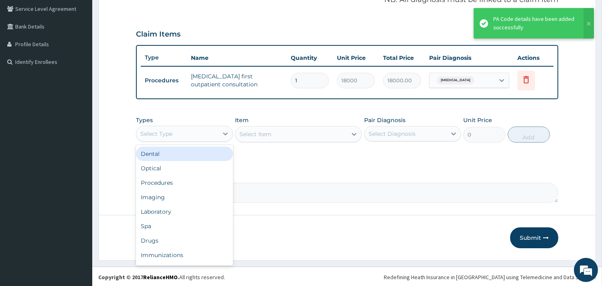
click at [177, 134] on div "Select Type" at bounding box center [177, 133] width 82 height 13
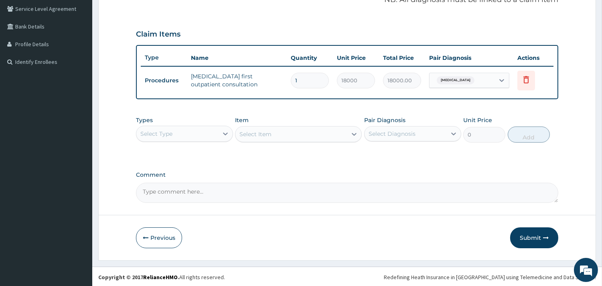
click at [173, 132] on div "Select Type" at bounding box center [177, 133] width 82 height 13
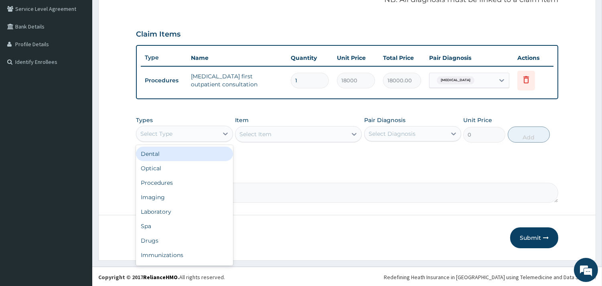
click at [183, 130] on div "Select Type" at bounding box center [177, 133] width 82 height 13
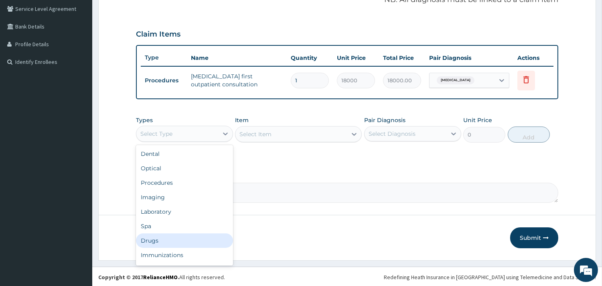
click at [186, 234] on div "Drugs" at bounding box center [184, 240] width 97 height 14
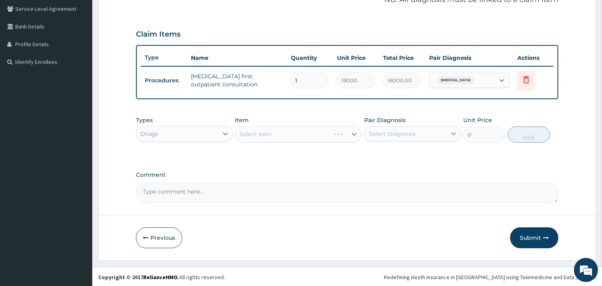
click at [422, 134] on div "Select Diagnosis" at bounding box center [406, 133] width 82 height 13
click at [423, 149] on label "Acute conjunctivitis" at bounding box center [403, 153] width 50 height 8
checkbox input "true"
click at [290, 134] on div "Select Item" at bounding box center [298, 134] width 127 height 16
click at [316, 136] on div "Select Item" at bounding box center [292, 134] width 112 height 13
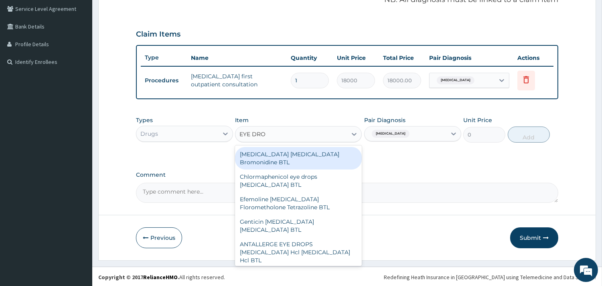
type input "EYE DROP"
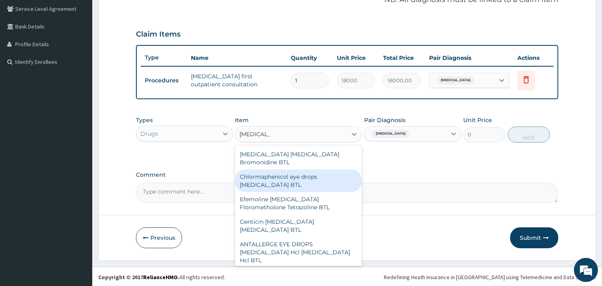
click at [295, 179] on div "Chlormaphenicol eye drops Chloramphenicol BTL" at bounding box center [298, 180] width 127 height 22
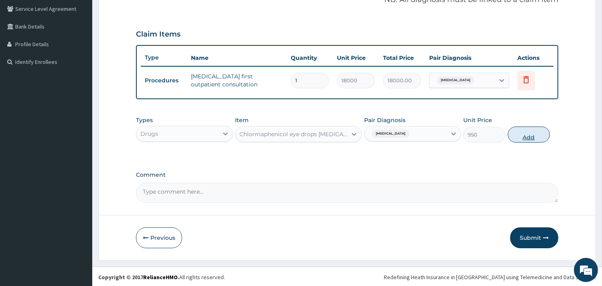
click at [532, 136] on button "Add" at bounding box center [529, 134] width 42 height 16
type input "0"
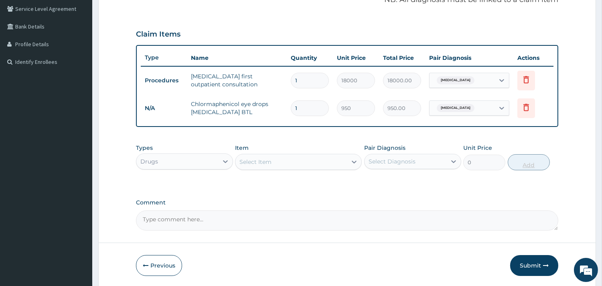
scroll to position [195, 0]
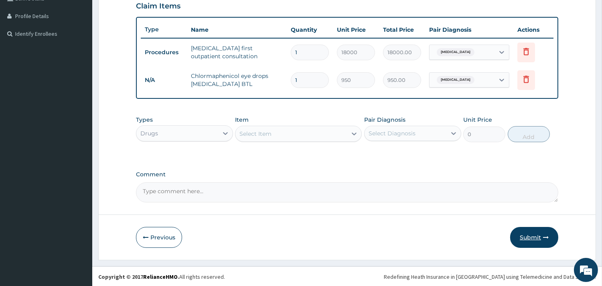
click at [523, 242] on button "Submit" at bounding box center [535, 237] width 48 height 21
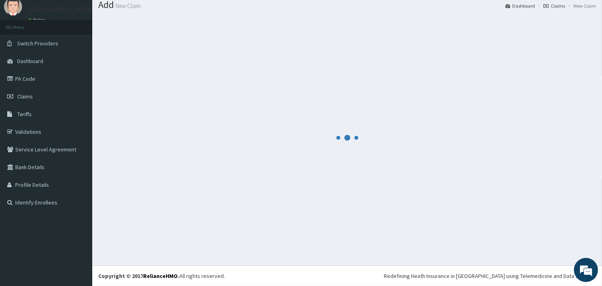
scroll to position [26, 0]
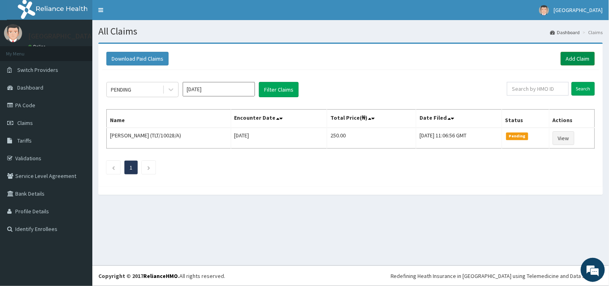
click at [579, 58] on link "Add Claim" at bounding box center [578, 59] width 34 height 14
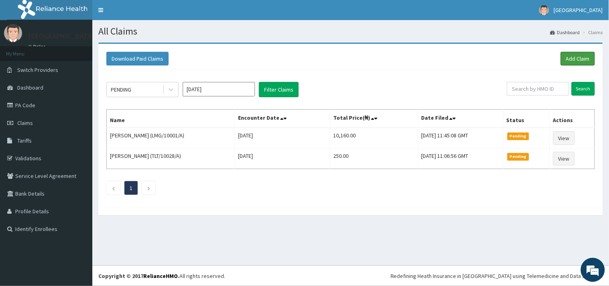
drag, startPoint x: 576, startPoint y: 63, endPoint x: 569, endPoint y: 67, distance: 7.9
click at [576, 63] on link "Add Claim" at bounding box center [578, 59] width 34 height 14
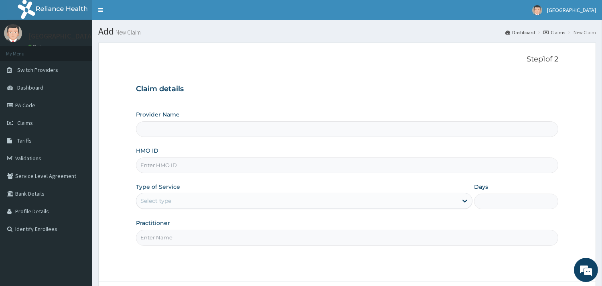
type input "[GEOGRAPHIC_DATA]"
